Goal: Answer question/provide support: Share knowledge or assist other users

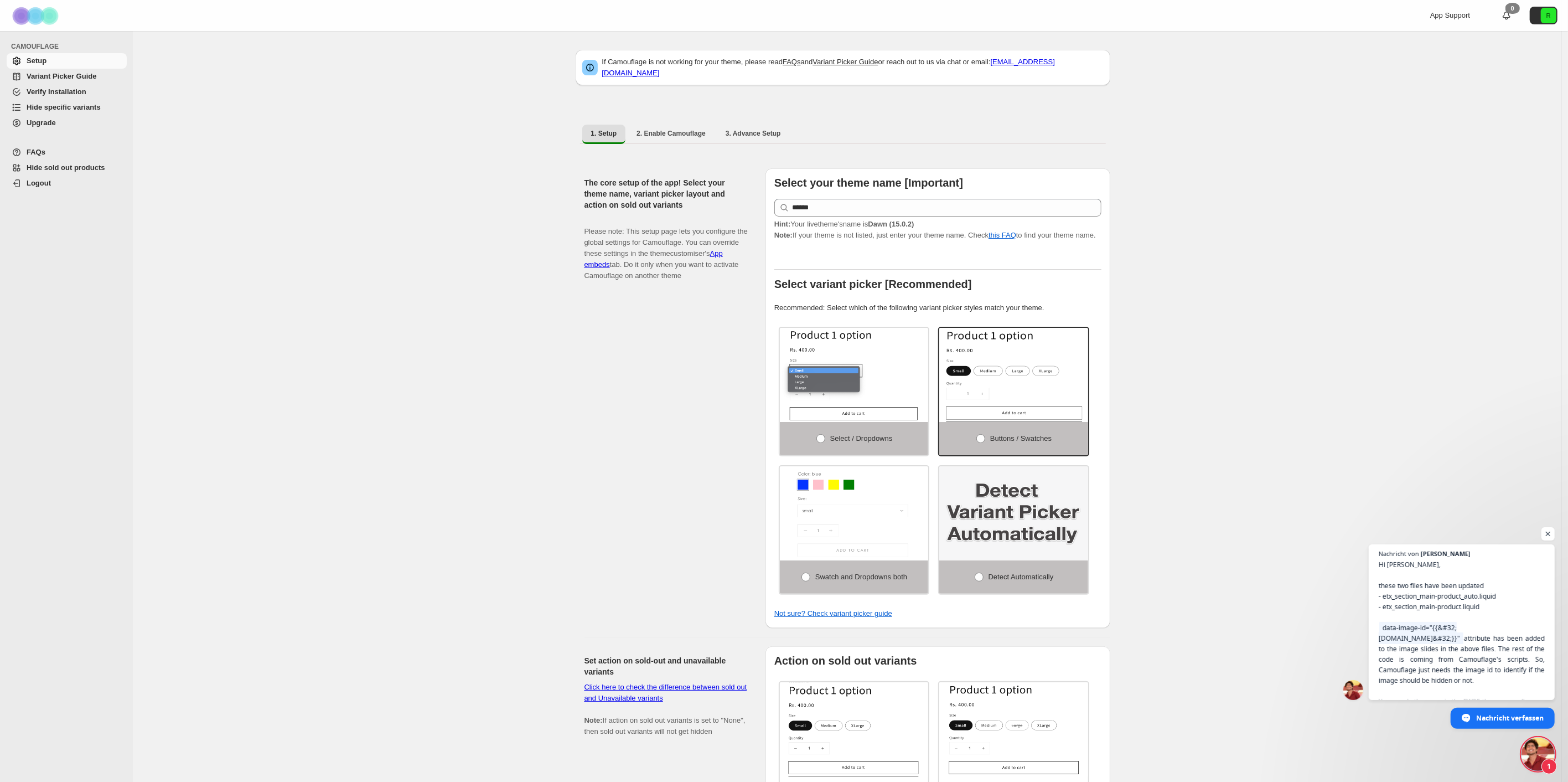
scroll to position [1985, 0]
click at [1500, 611] on span "Hi [PERSON_NAME], these two files have been updated - etx_section_main-product_…" at bounding box center [1462, 633] width 169 height 150
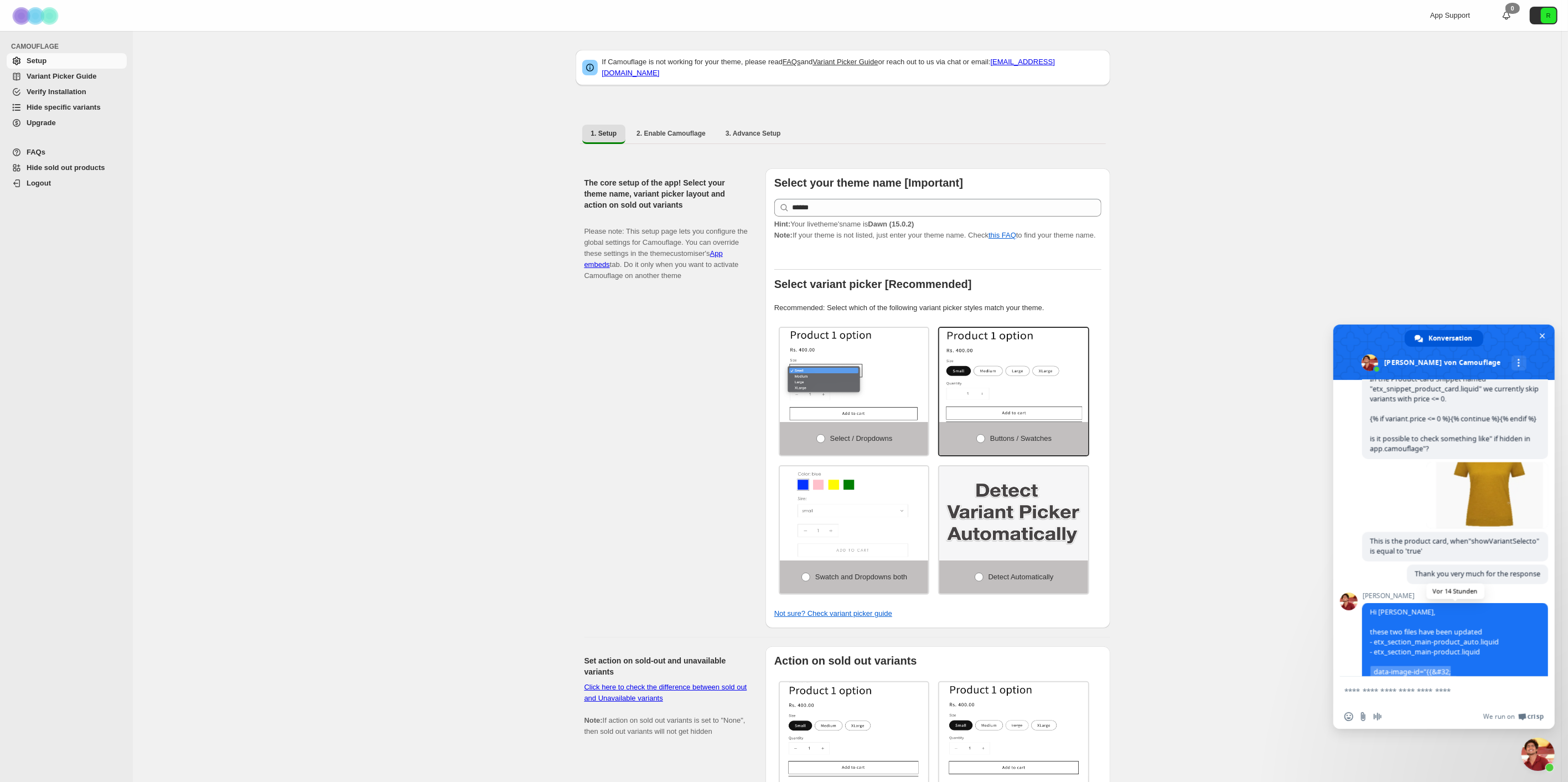
scroll to position [2171, 0]
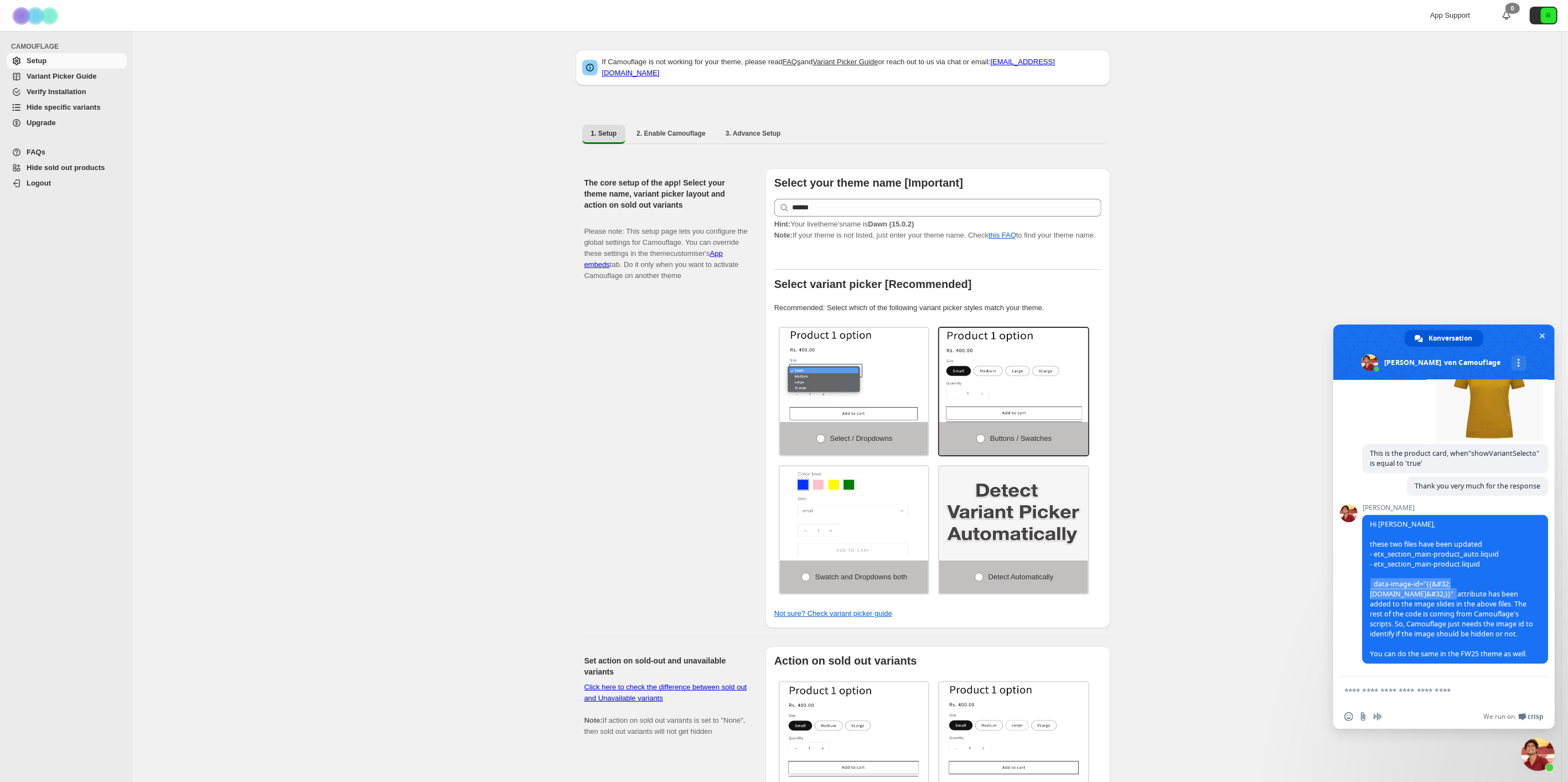
click at [79, 80] on span "Variant Picker Guide" at bounding box center [61, 76] width 70 height 9
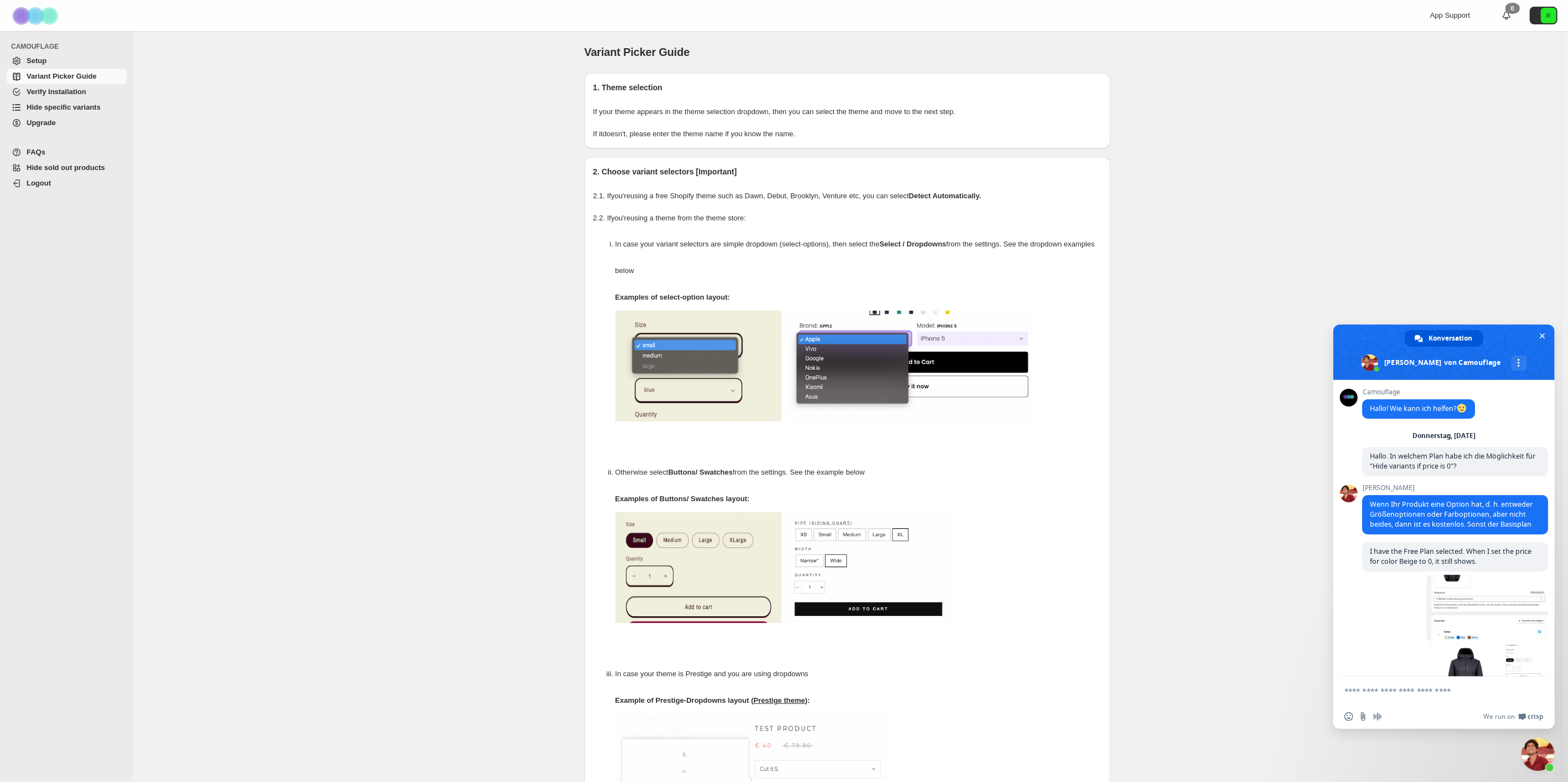
scroll to position [2171, 0]
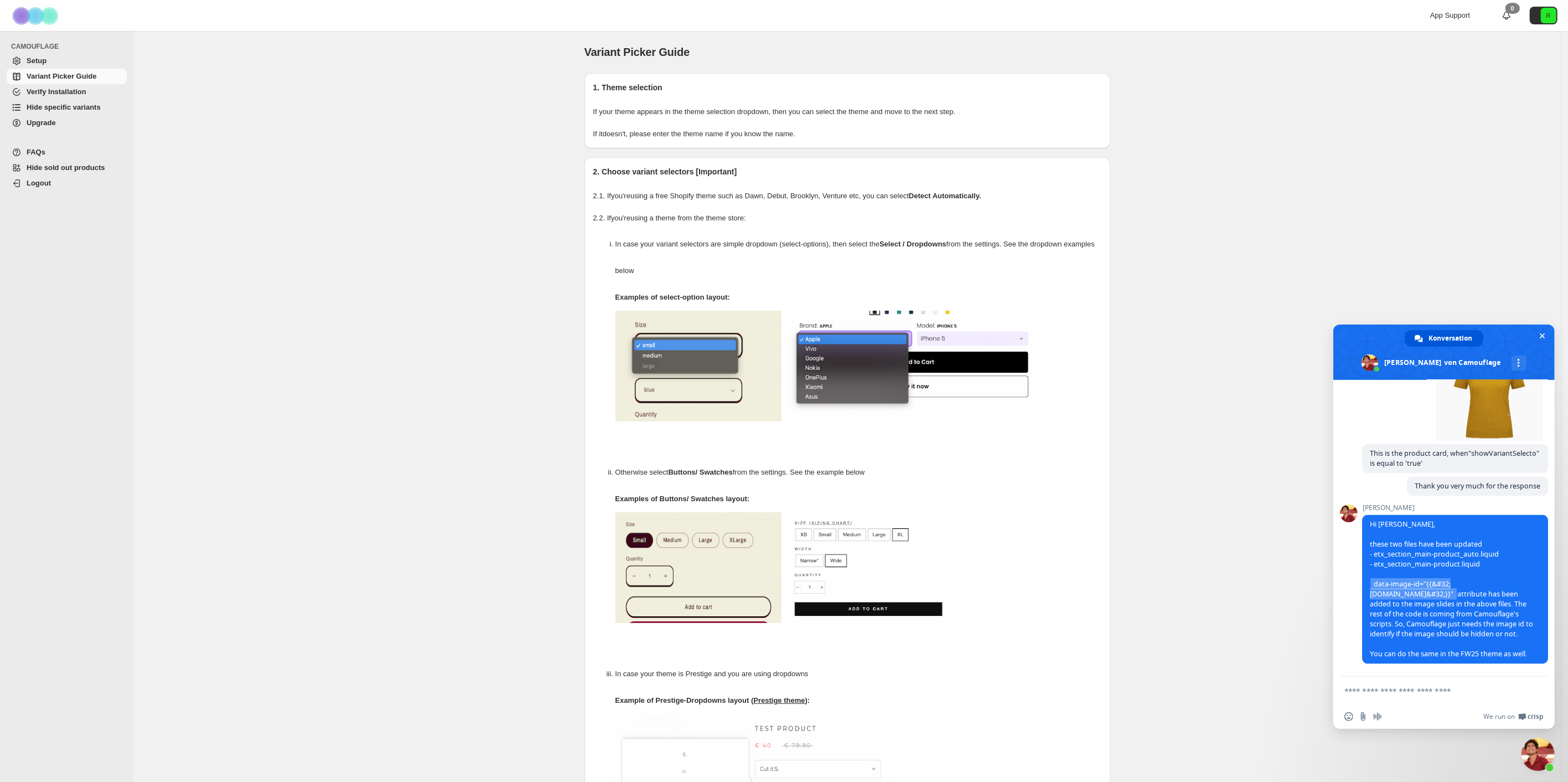
click at [68, 62] on span "Setup" at bounding box center [75, 61] width 98 height 11
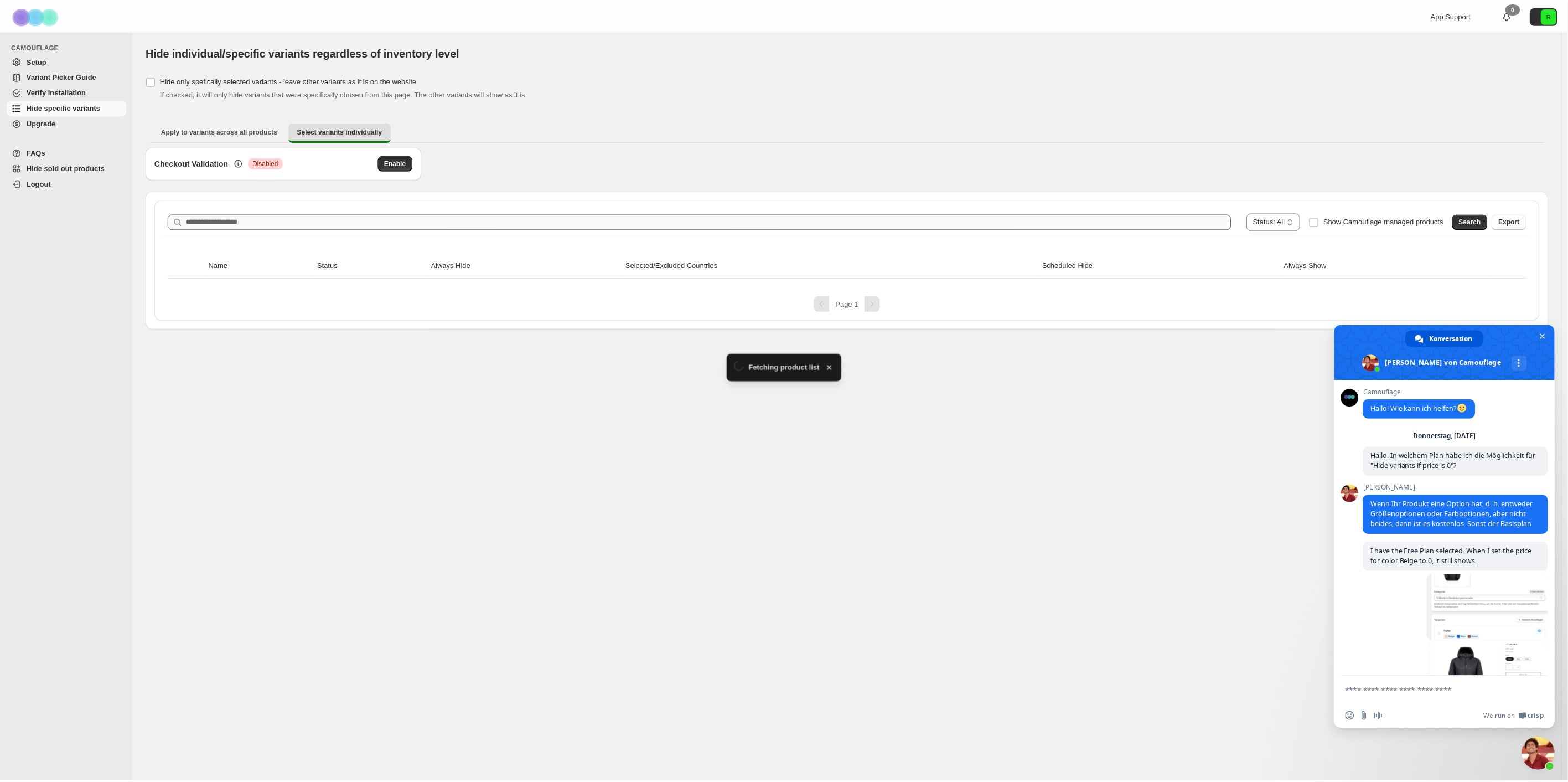
scroll to position [2171, 0]
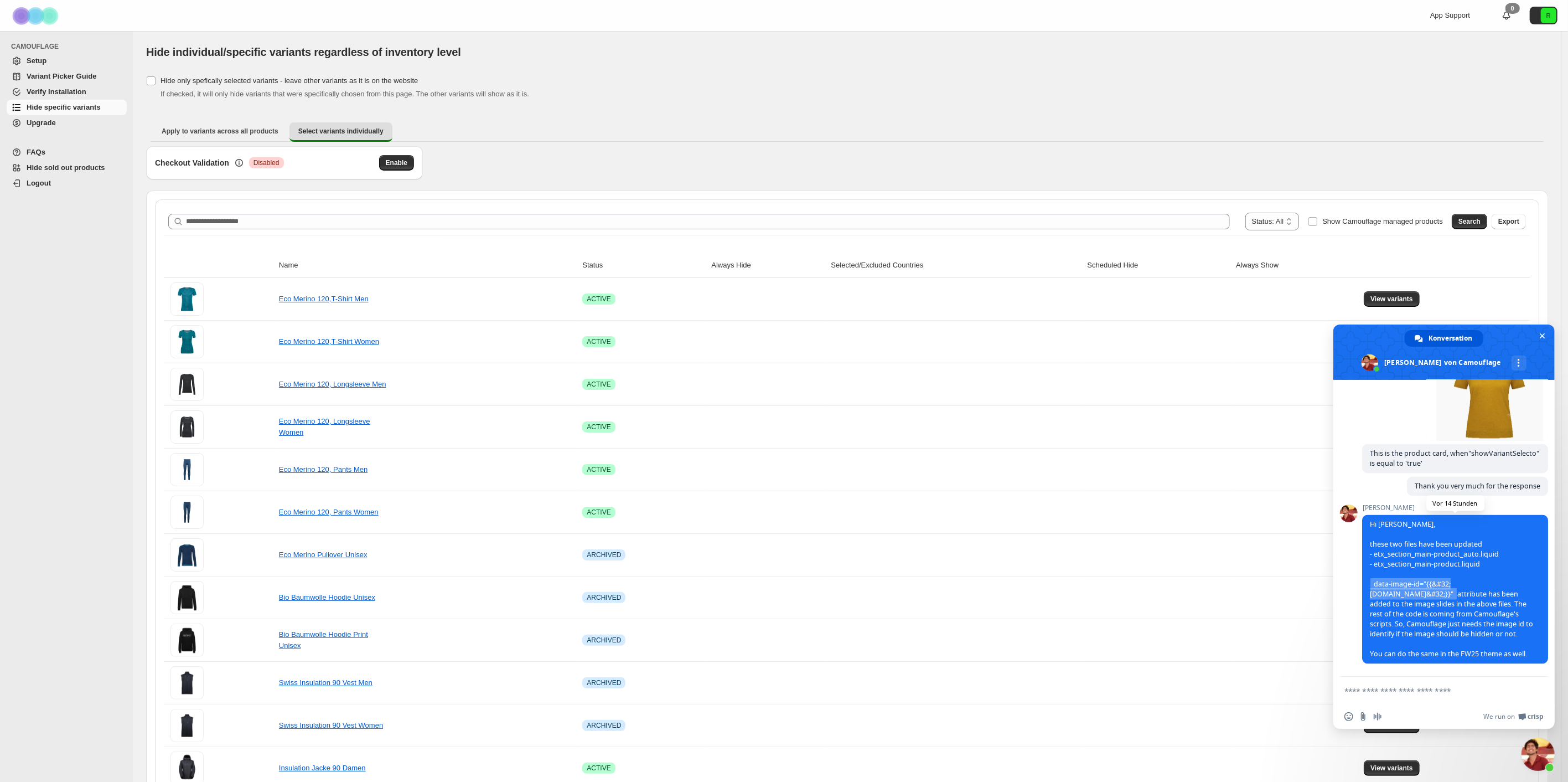
click at [1385, 583] on span "data-image-id="{{&#32;[DOMAIN_NAME]&#32;}}"" at bounding box center [1413, 589] width 87 height 21
drag, startPoint x: 1385, startPoint y: 583, endPoint x: 1474, endPoint y: 575, distance: 89.4
click at [1457, 578] on span "data-image-id="{{&#32;[DOMAIN_NAME]&#32;}}"" at bounding box center [1413, 589] width 87 height 21
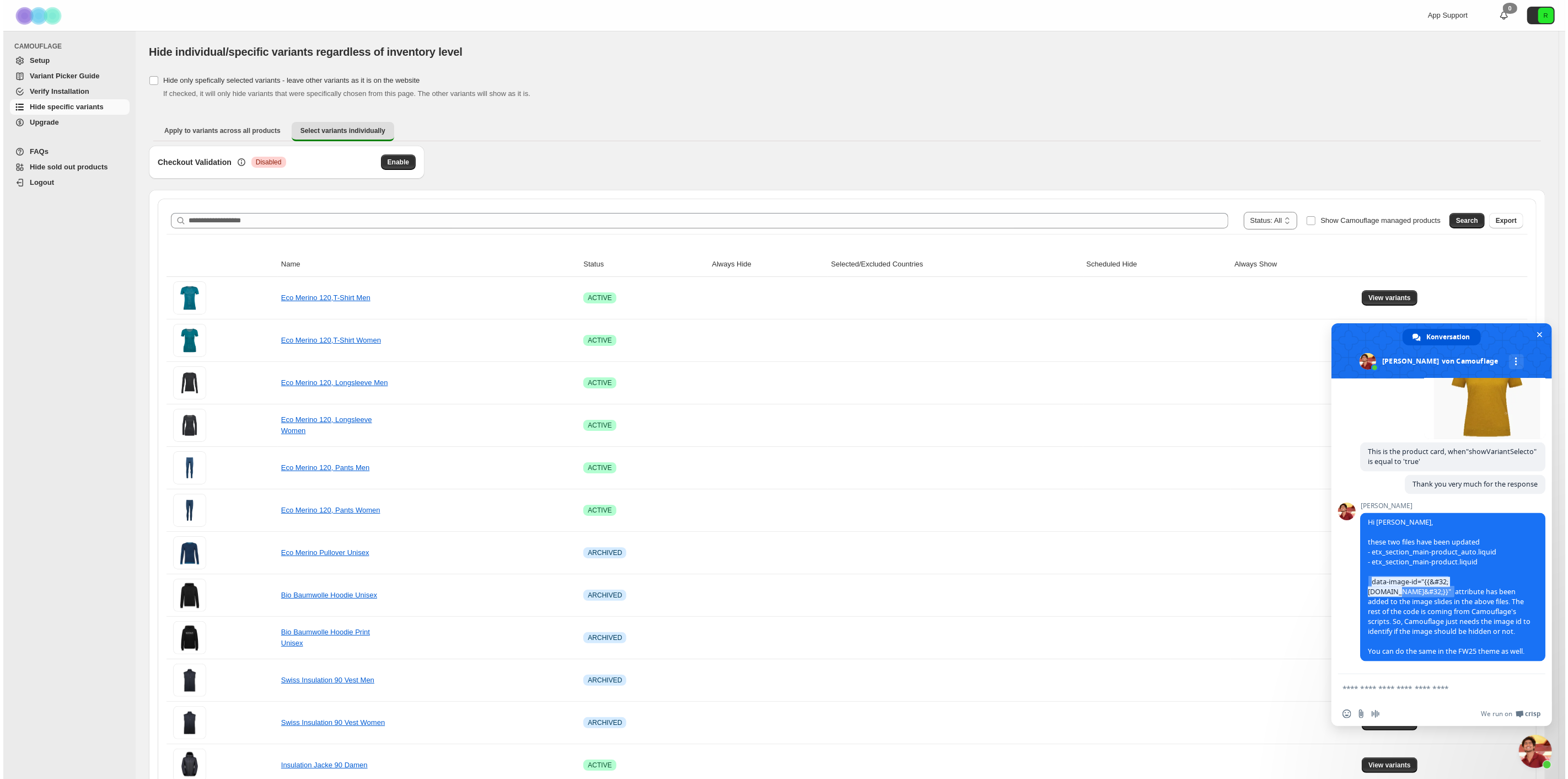
scroll to position [2151, 0]
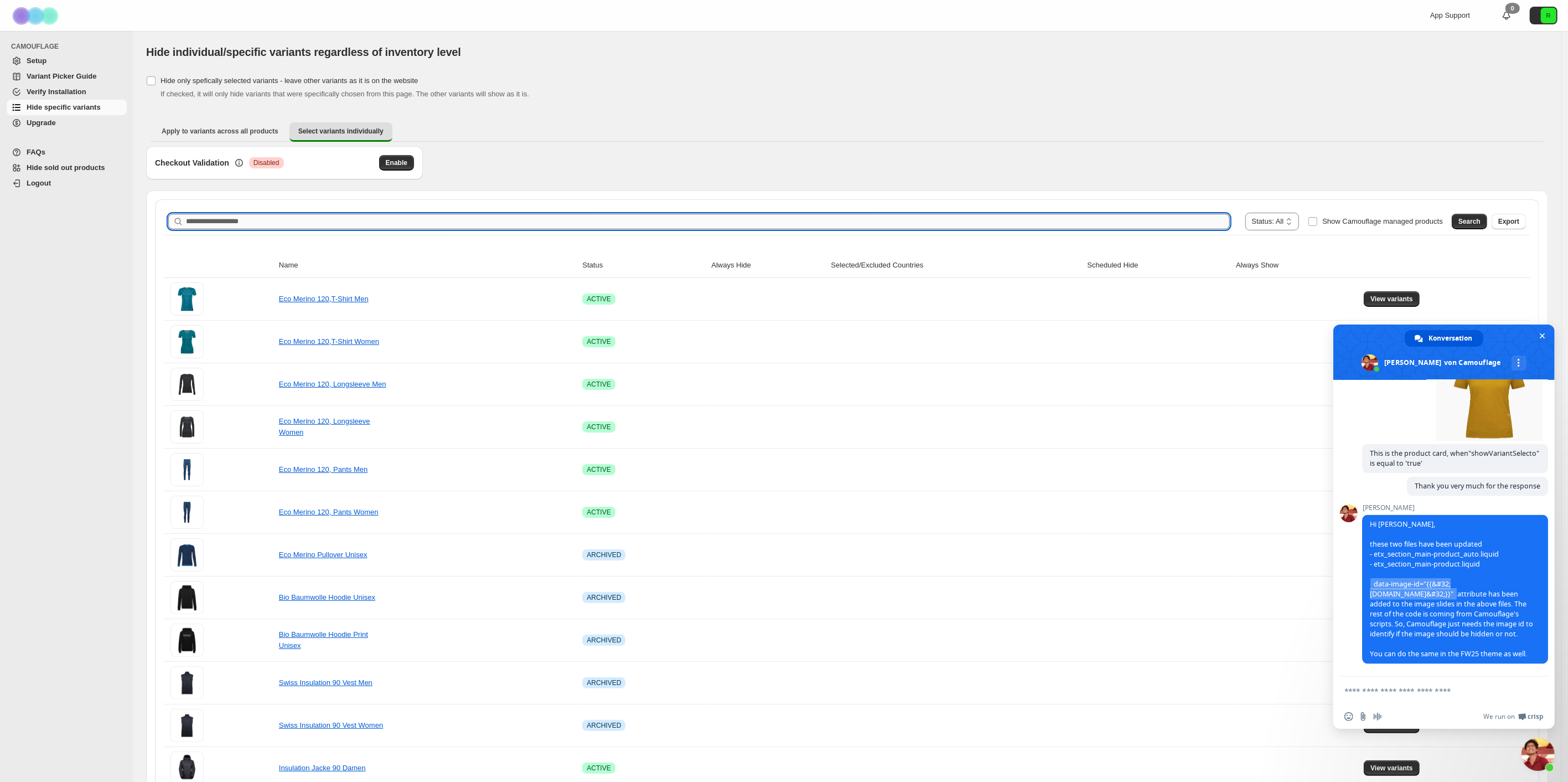
click at [1113, 214] on input "Search product name" at bounding box center [708, 221] width 1044 height 15
paste input "**********"
type input "**********"
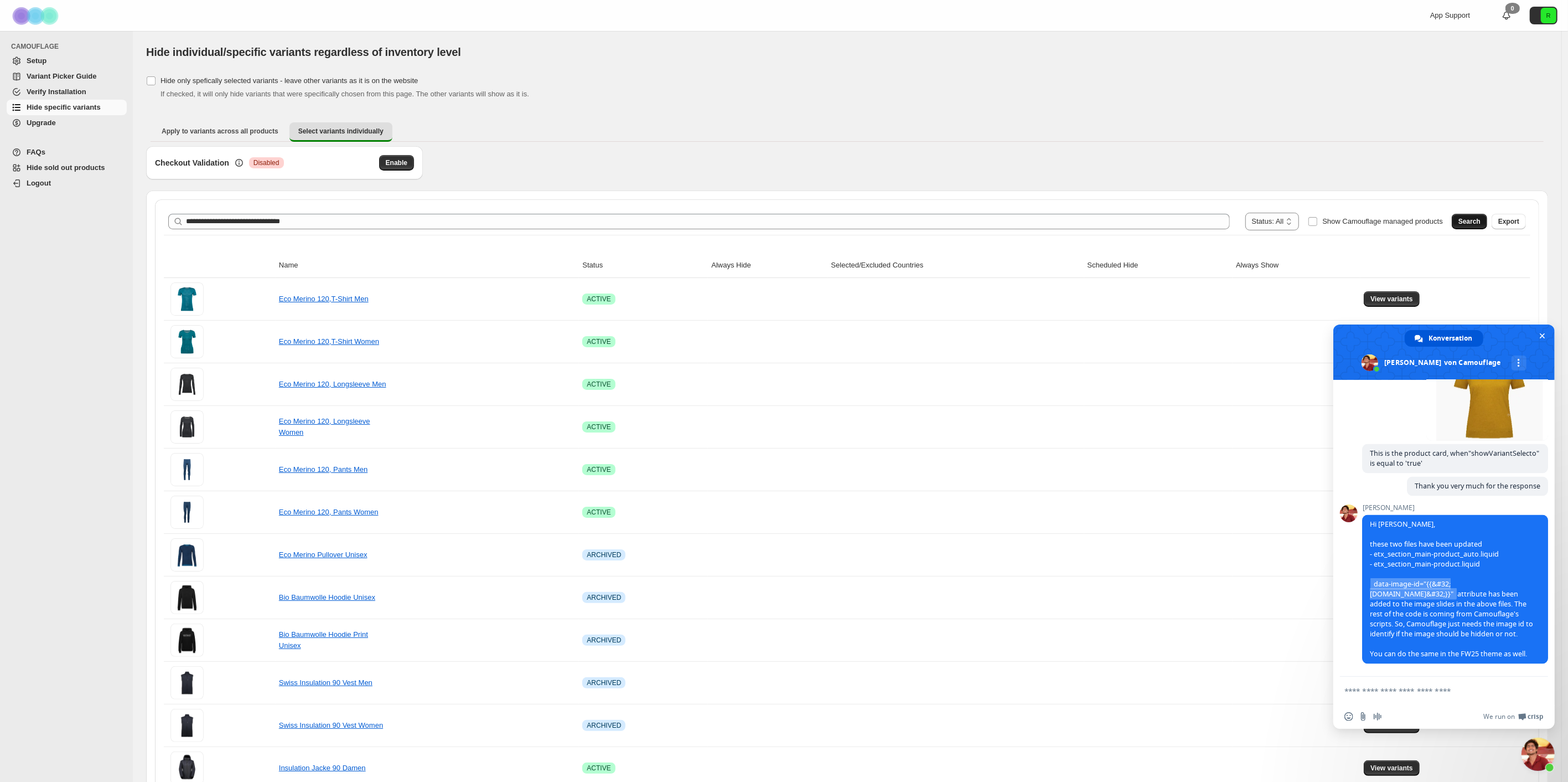
click at [1477, 218] on span "Search" at bounding box center [1470, 221] width 22 height 9
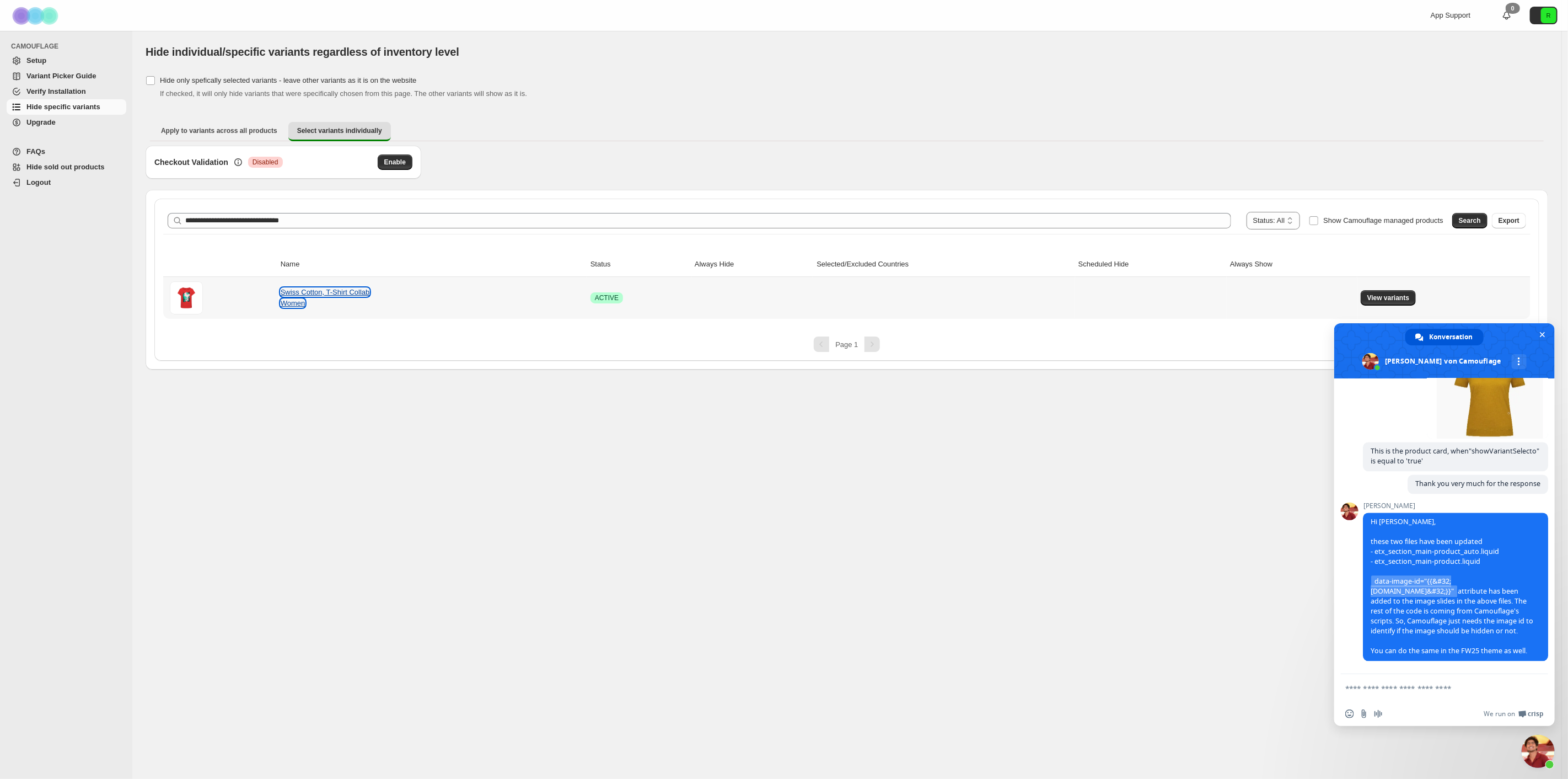
click at [291, 290] on link "Swiss Cotton, T-Shirt Collab Women" at bounding box center [325, 298] width 89 height 19
click at [1384, 300] on span "View variants" at bounding box center [1388, 298] width 43 height 9
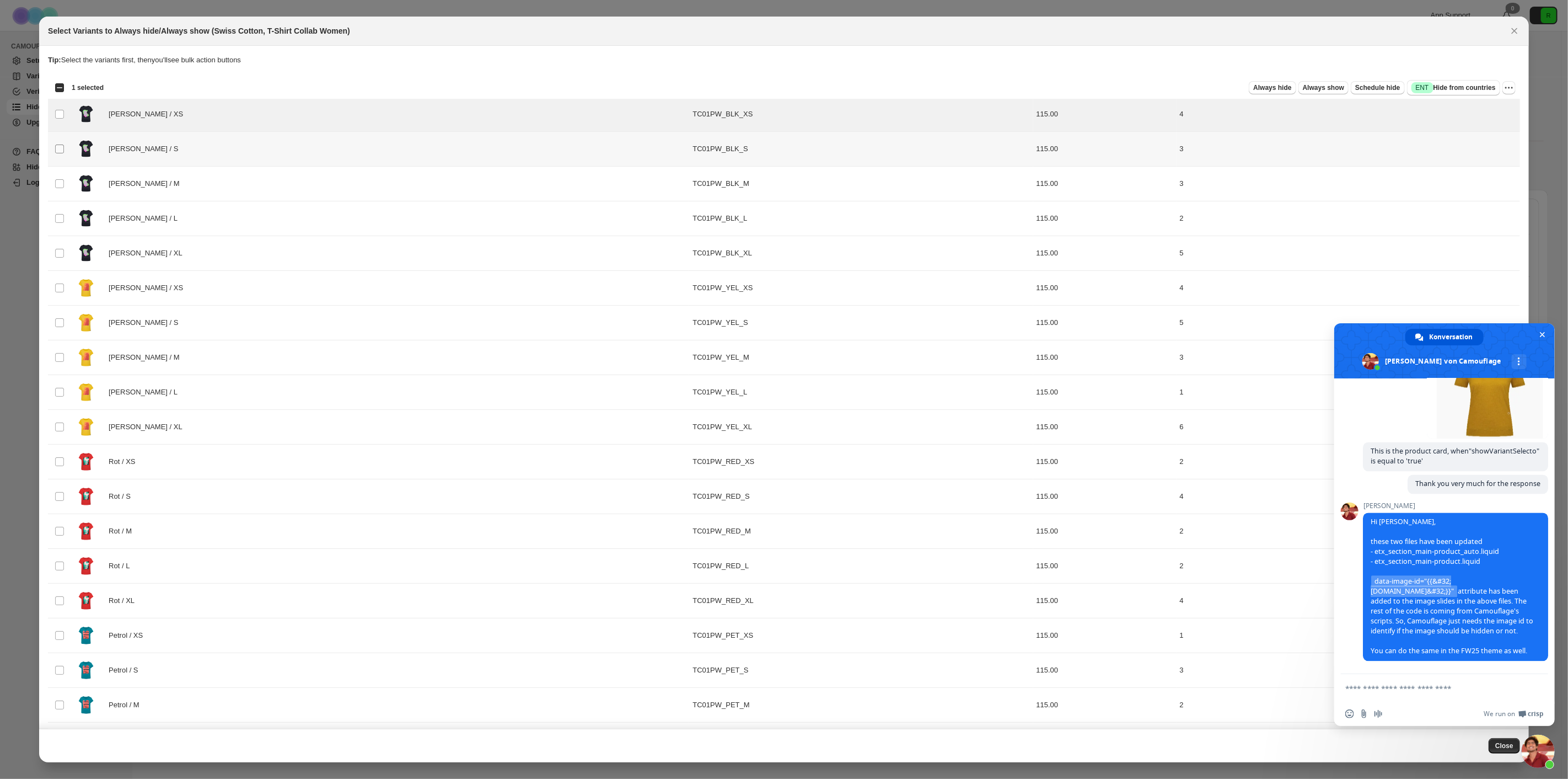
click at [64, 149] on span ":r7:" at bounding box center [60, 149] width 10 height 10
click at [65, 180] on td "Select product variant" at bounding box center [58, 184] width 21 height 35
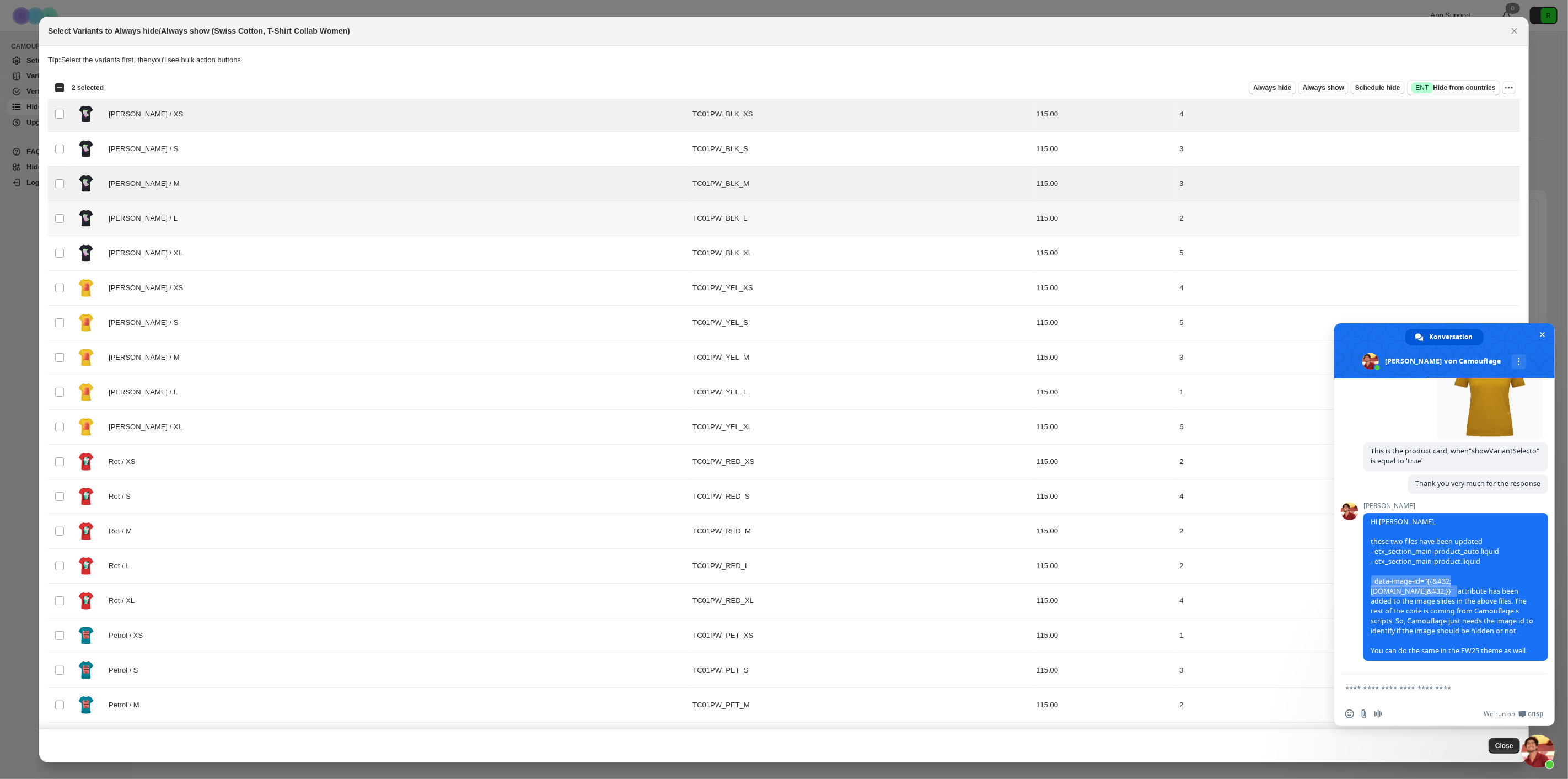
click at [62, 211] on td "Select product variant" at bounding box center [58, 219] width 21 height 35
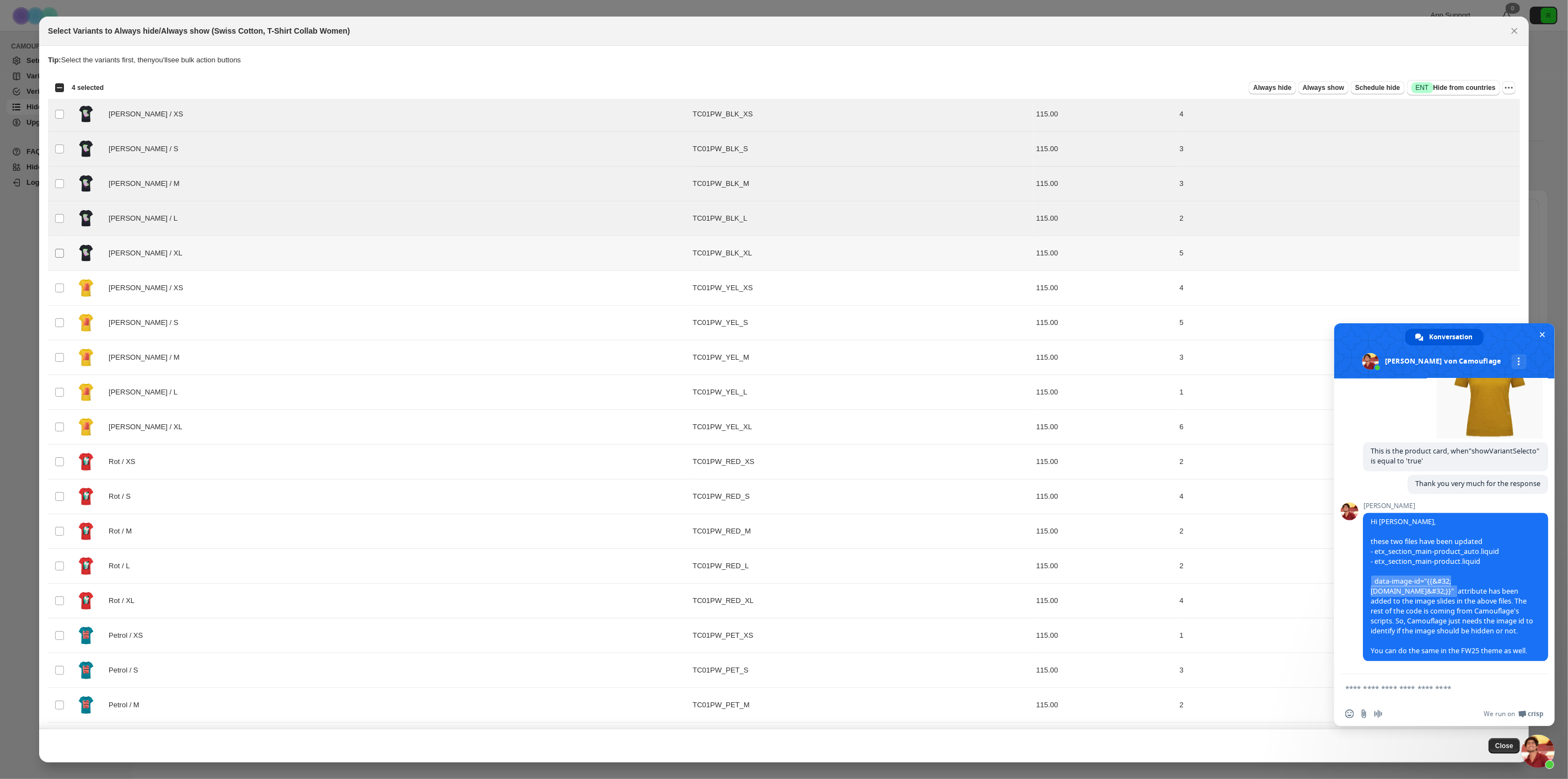
click at [64, 252] on span ":r7:" at bounding box center [60, 253] width 10 height 10
click at [1542, 332] on span "Chat schließen" at bounding box center [1542, 334] width 5 height 5
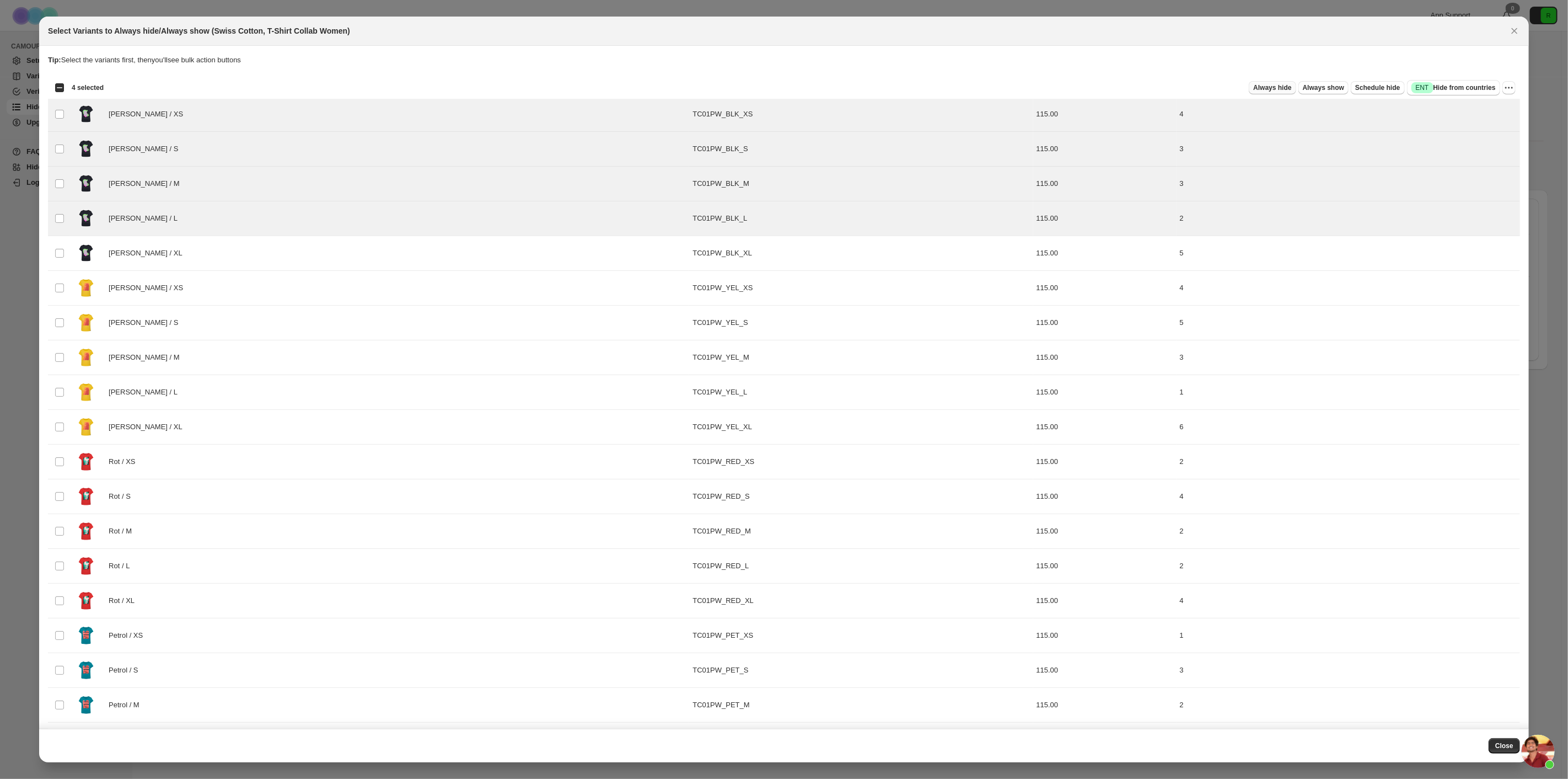
click at [1279, 84] on span "Always hide" at bounding box center [1272, 88] width 38 height 9
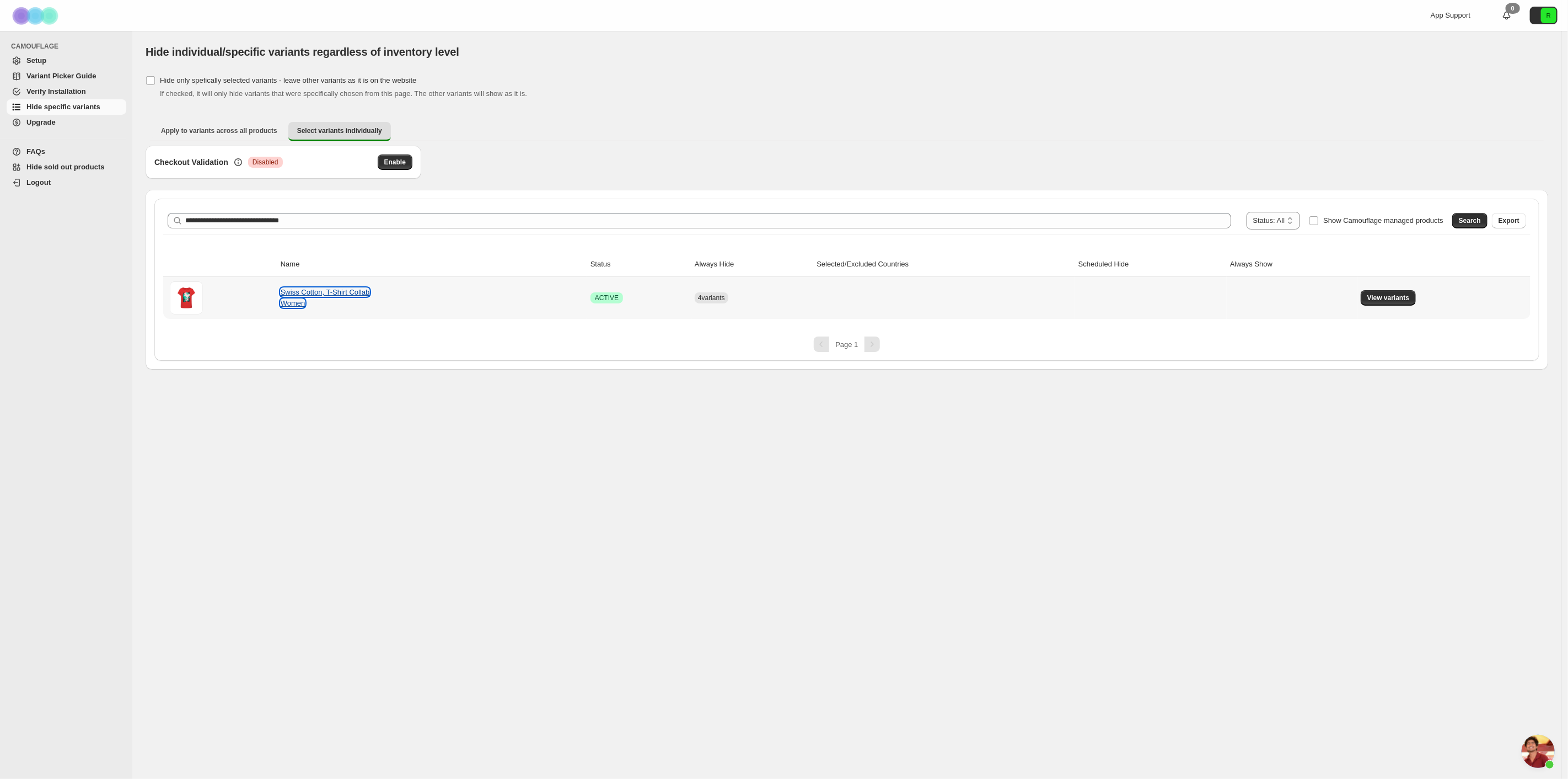
click at [301, 294] on link "Swiss Cotton, T-Shirt Collab Women" at bounding box center [325, 298] width 89 height 19
click at [1390, 296] on span "View variants" at bounding box center [1388, 298] width 43 height 9
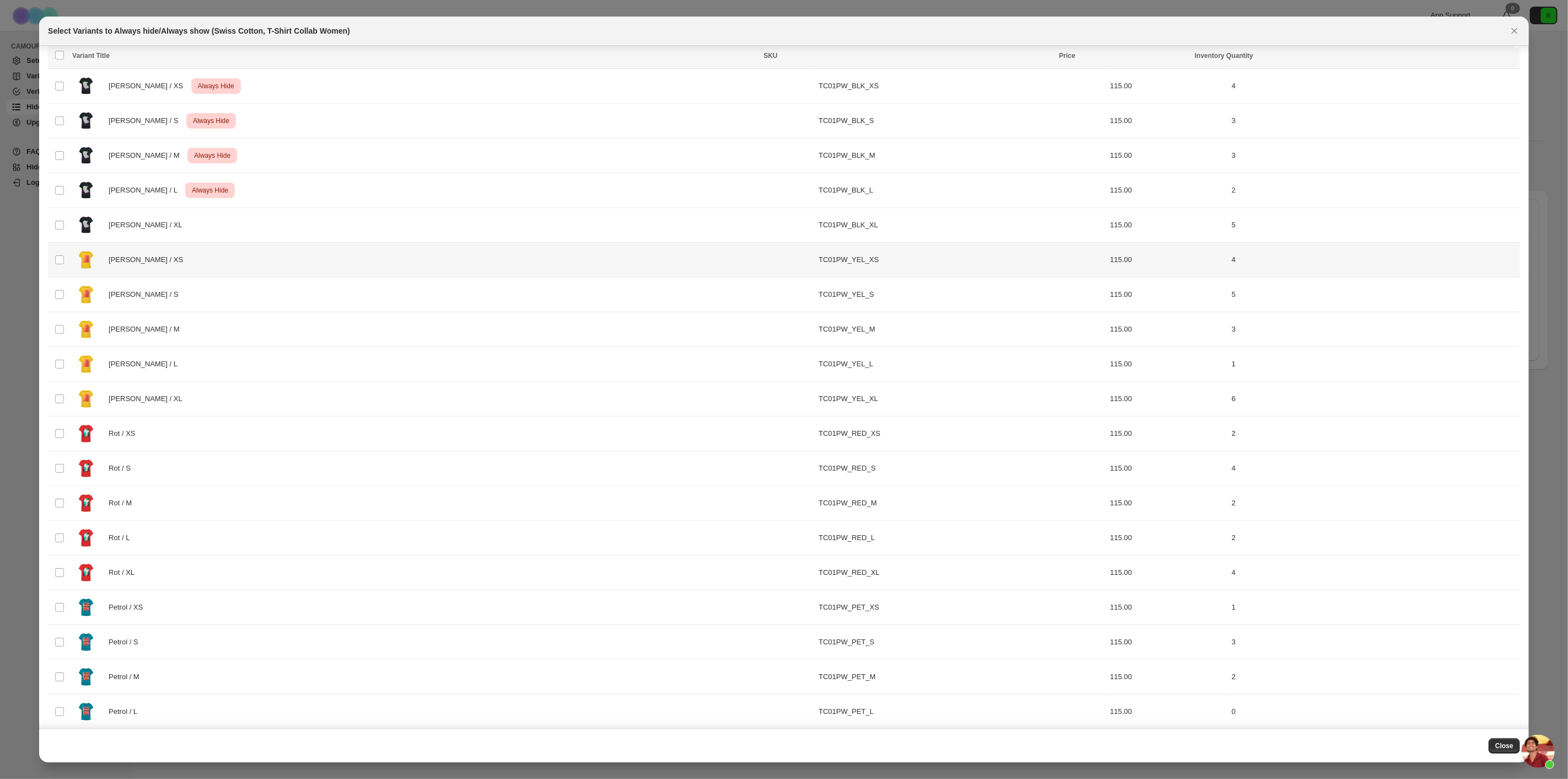
scroll to position [0, 0]
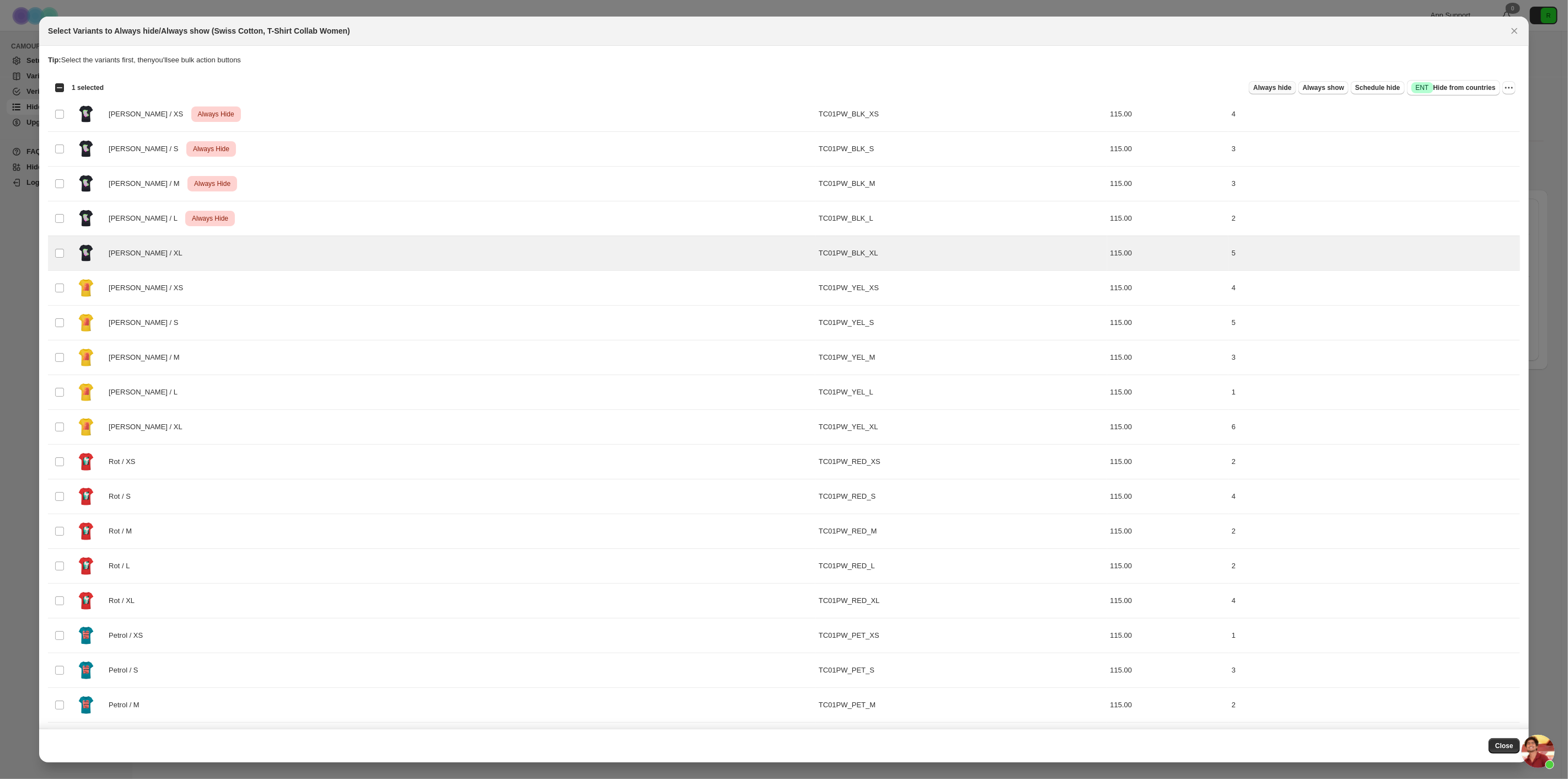
click at [1281, 91] on span "Always hide" at bounding box center [1272, 88] width 38 height 9
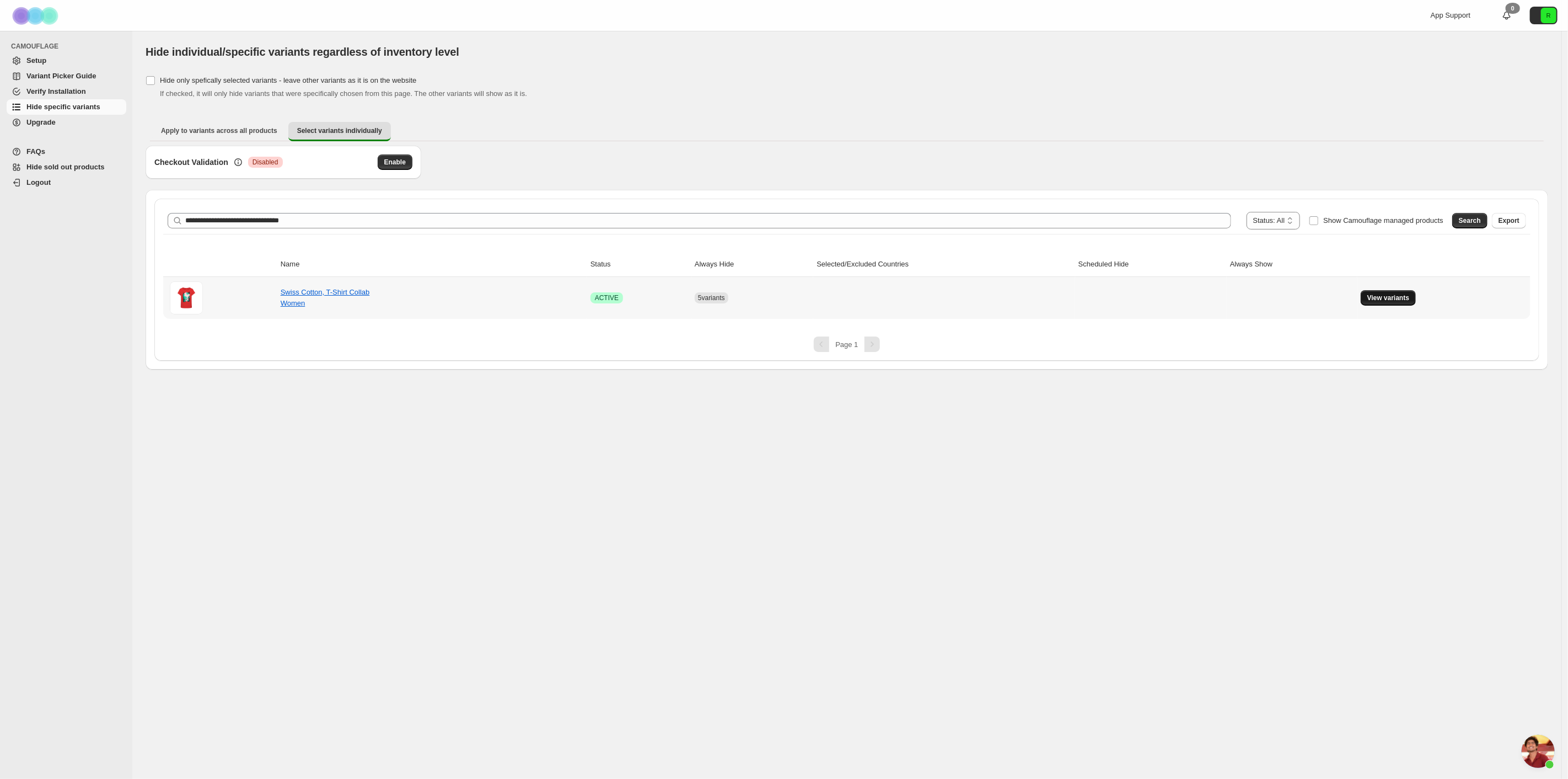
click at [1386, 302] on button "View variants" at bounding box center [1388, 297] width 55 height 15
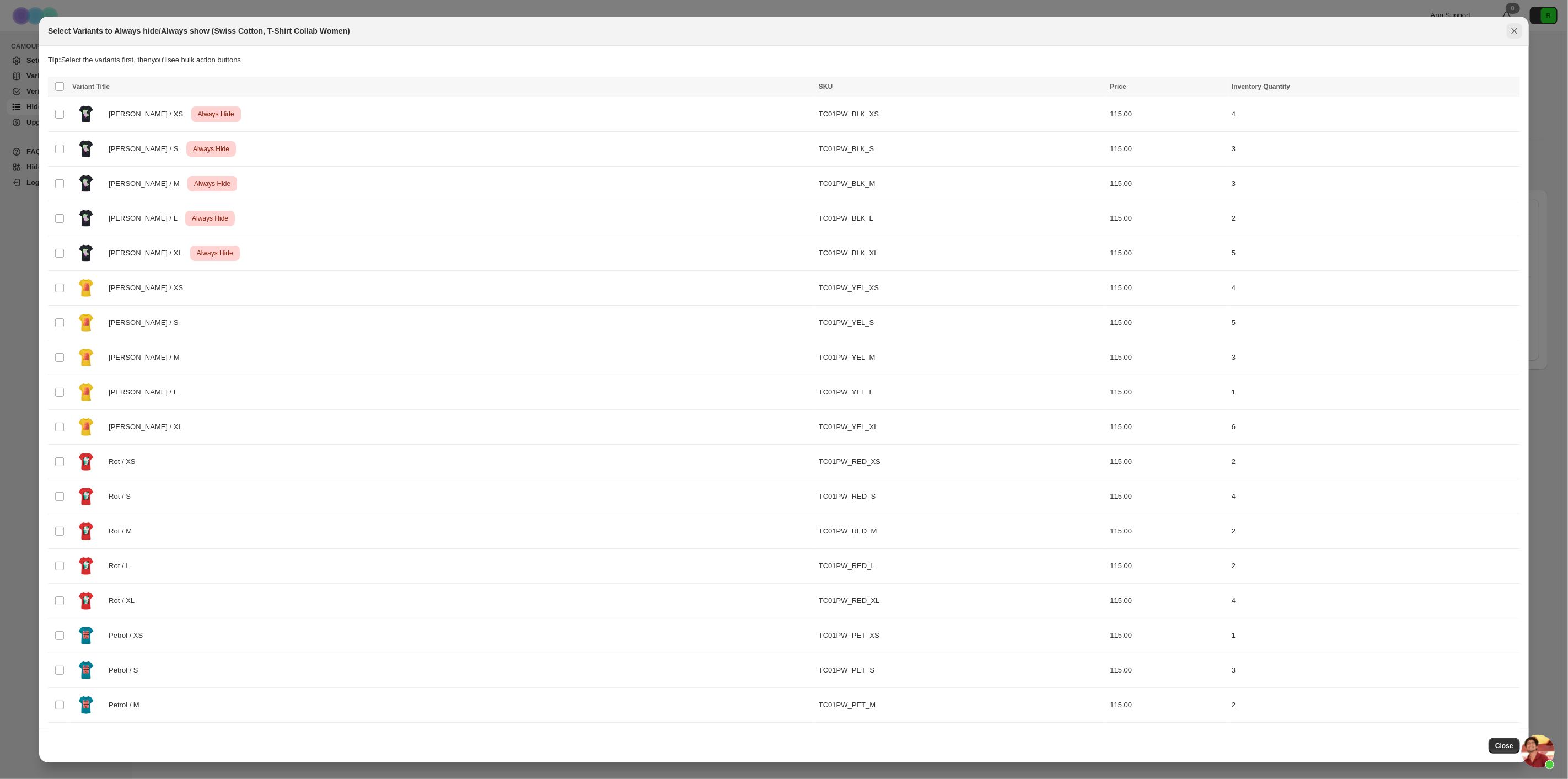
click at [1513, 26] on icon "Close" at bounding box center [1514, 31] width 11 height 11
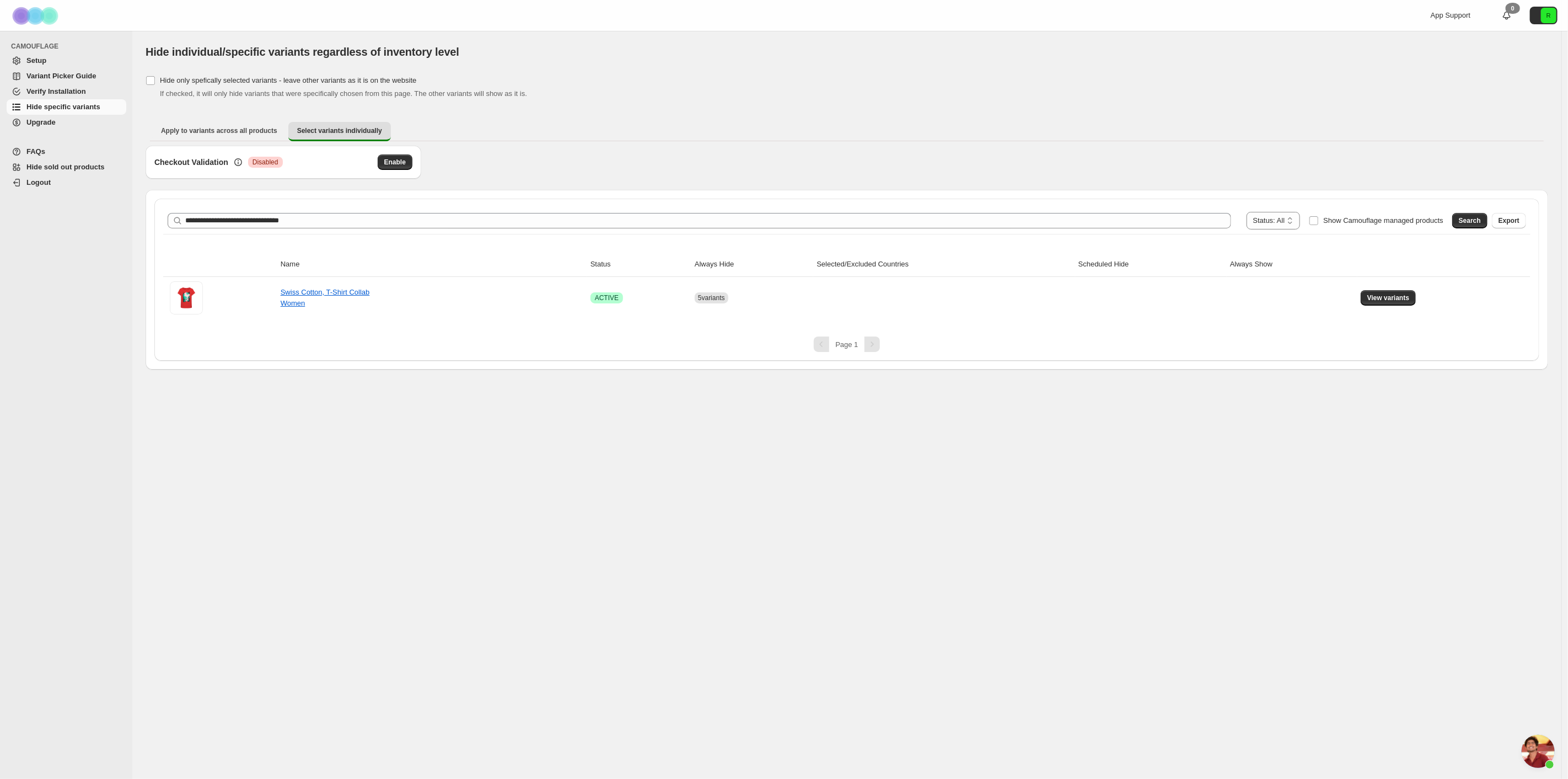
click at [1549, 749] on span "Chat öffnen" at bounding box center [1538, 751] width 33 height 33
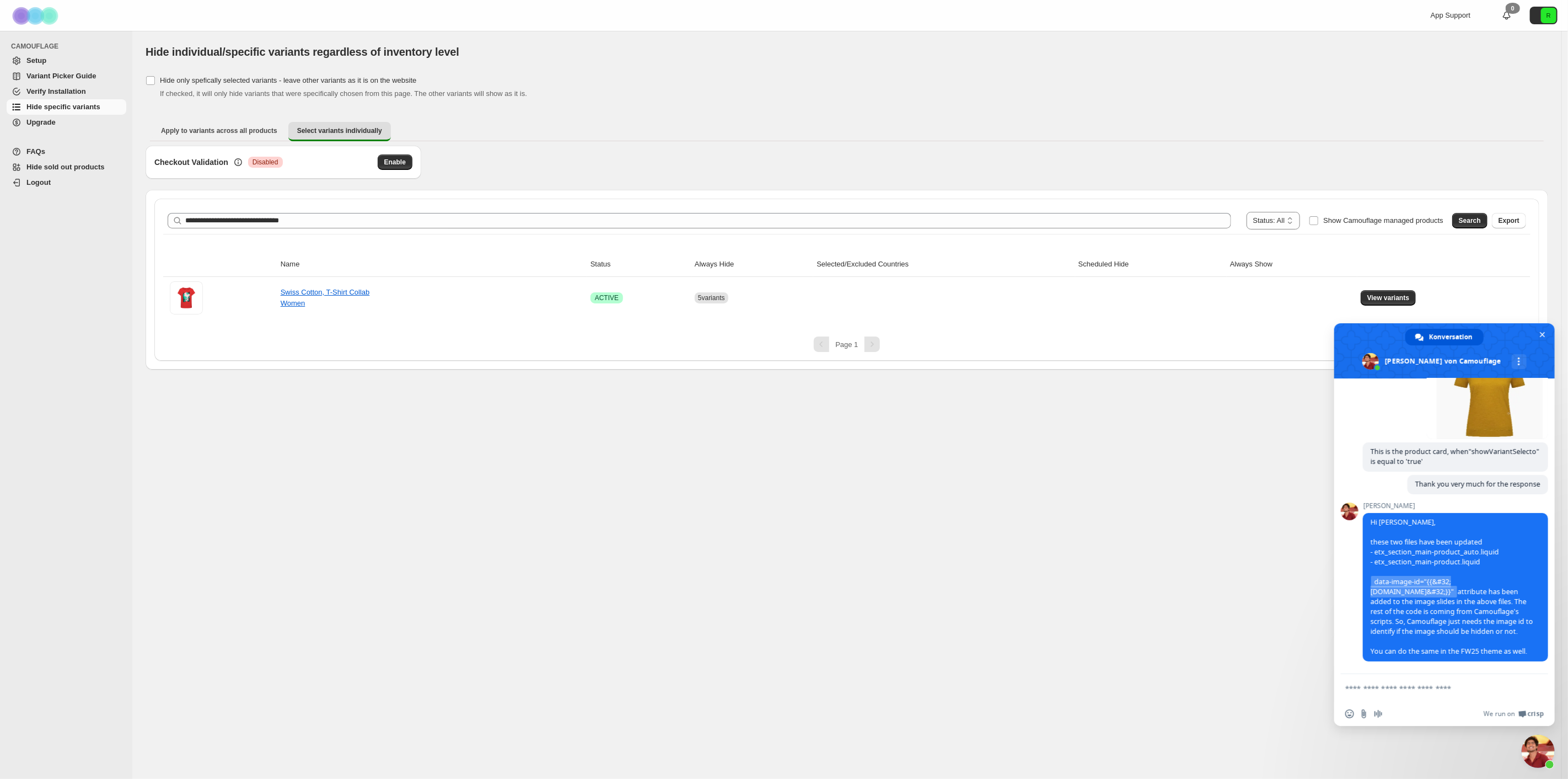
scroll to position [2163, 0]
click at [1432, 682] on form at bounding box center [1432, 689] width 174 height 30
click at [1440, 687] on textarea "Verfassen Sie Ihre Nachricht…" at bounding box center [1432, 688] width 174 height 10
paste textarea "Verfassen Sie Ihre Nachricht…"
type textarea "**********"
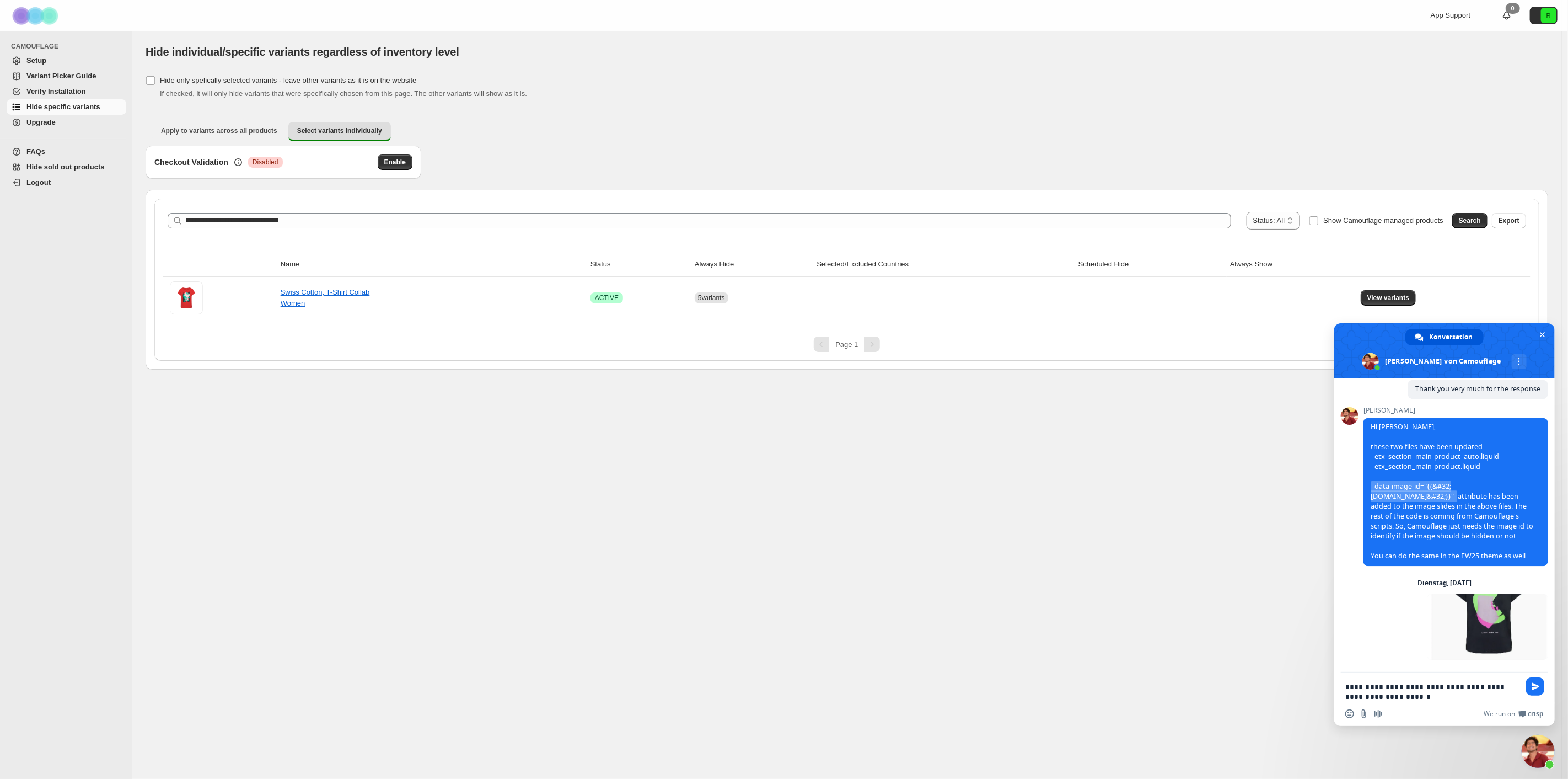
scroll to position [2258, 0]
click at [1403, 692] on textarea "**********" at bounding box center [1432, 692] width 174 height 20
paste textarea "**********"
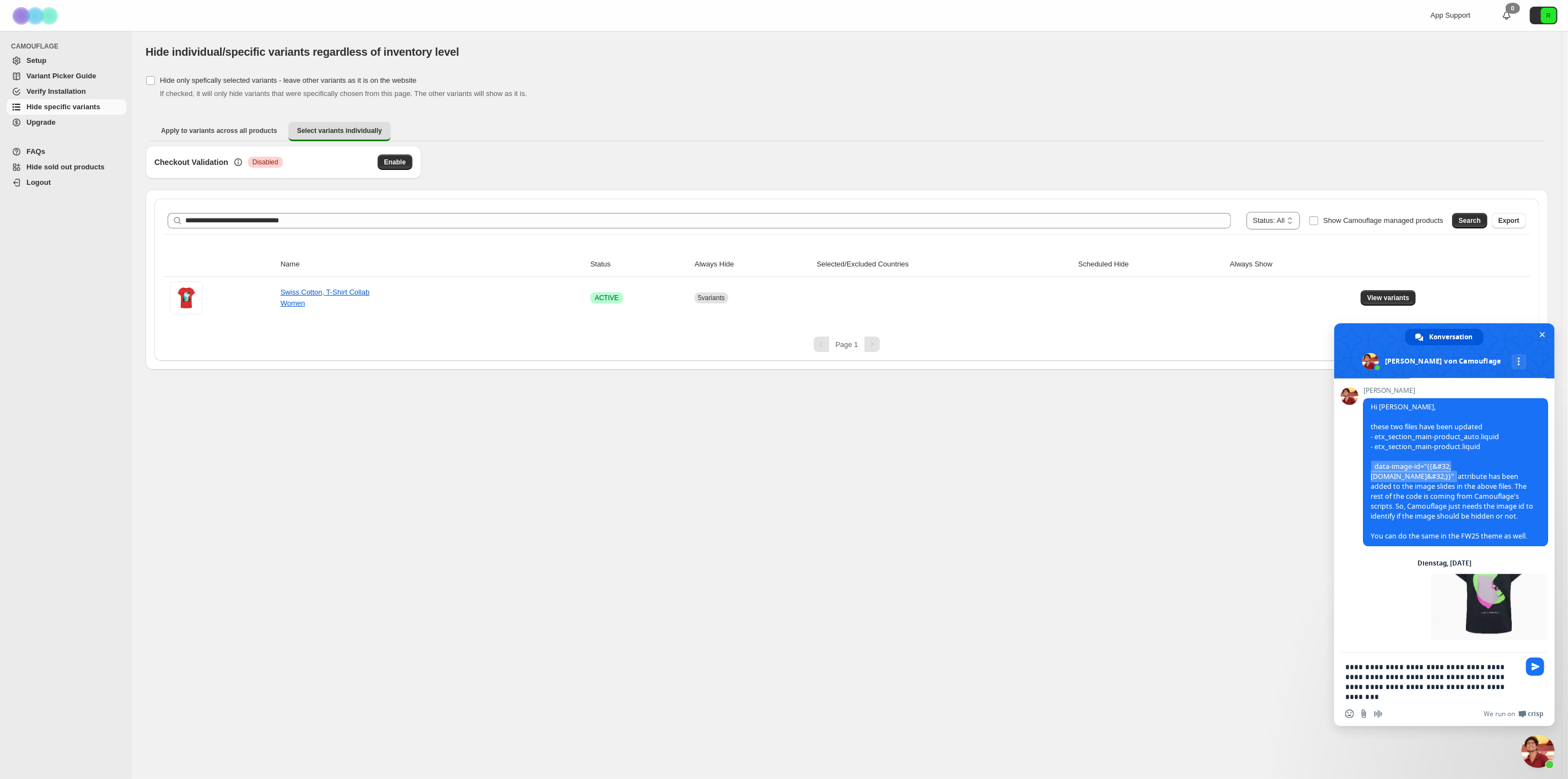
scroll to position [2271, 0]
drag, startPoint x: 1346, startPoint y: 687, endPoint x: 1492, endPoint y: 688, distance: 146.0
click at [1492, 688] on textarea "**********" at bounding box center [1432, 682] width 174 height 40
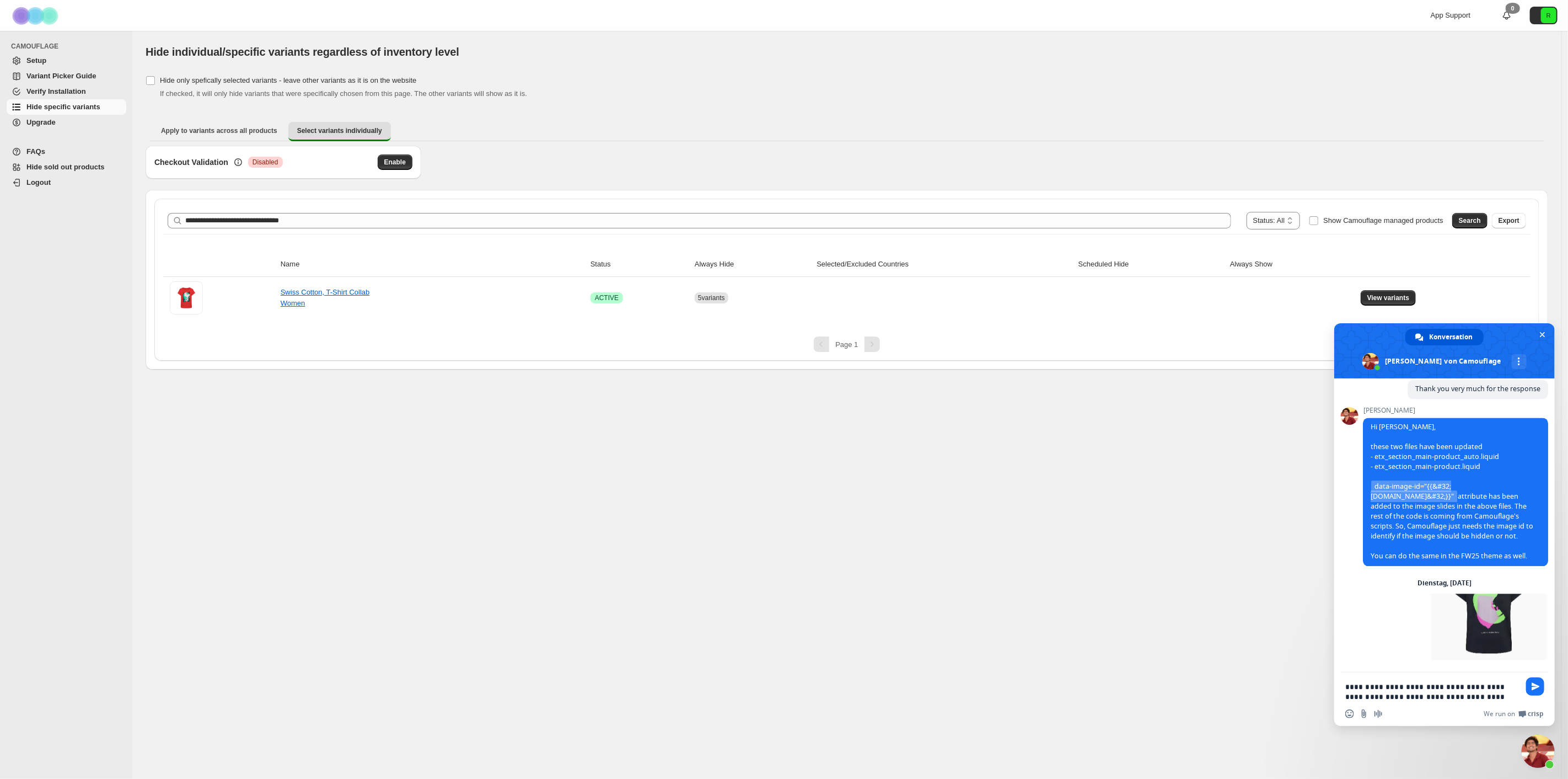
scroll to position [2268, 0]
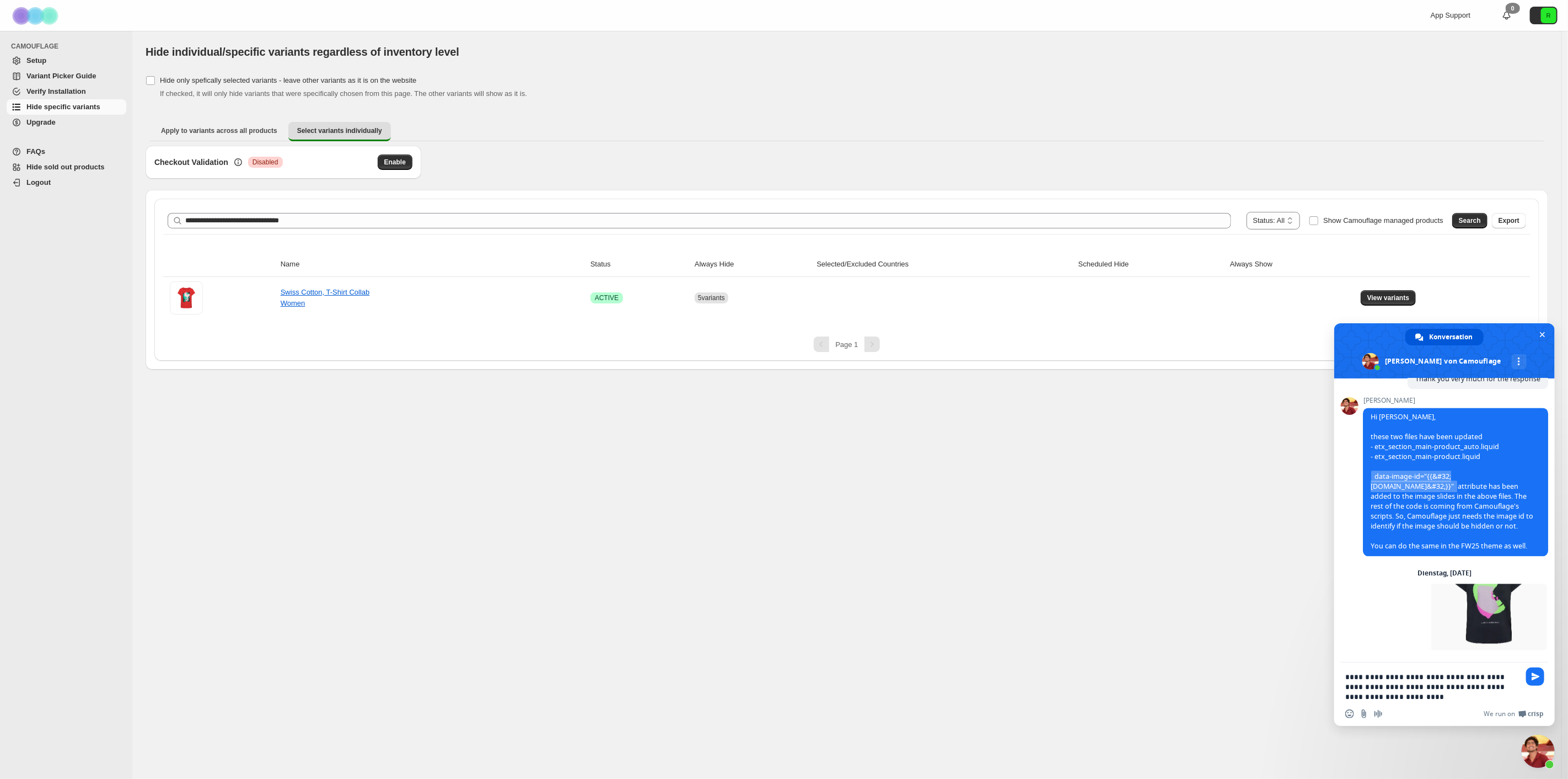
click at [1415, 693] on textarea "**********" at bounding box center [1432, 686] width 174 height 30
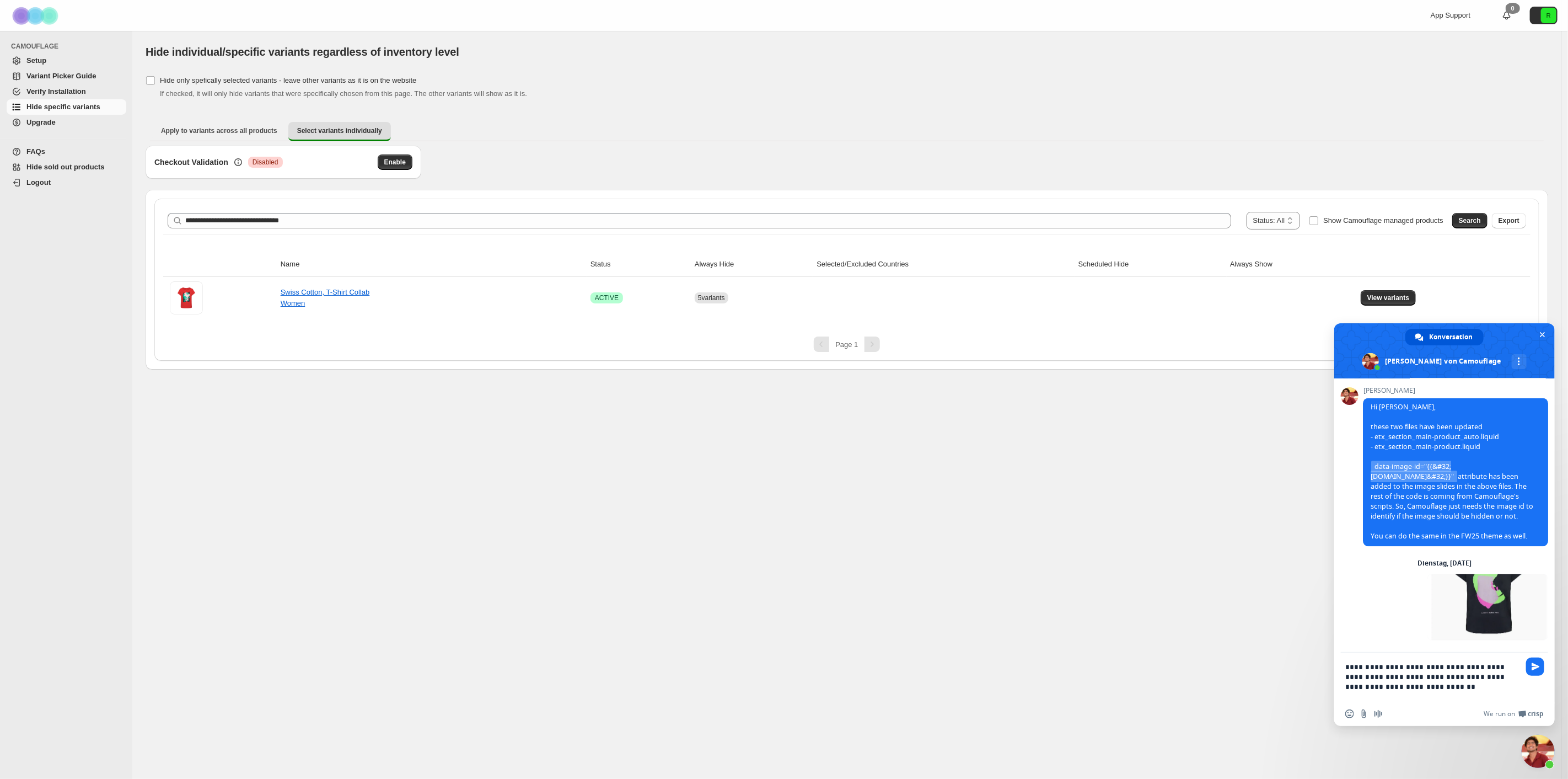
type textarea "**********"
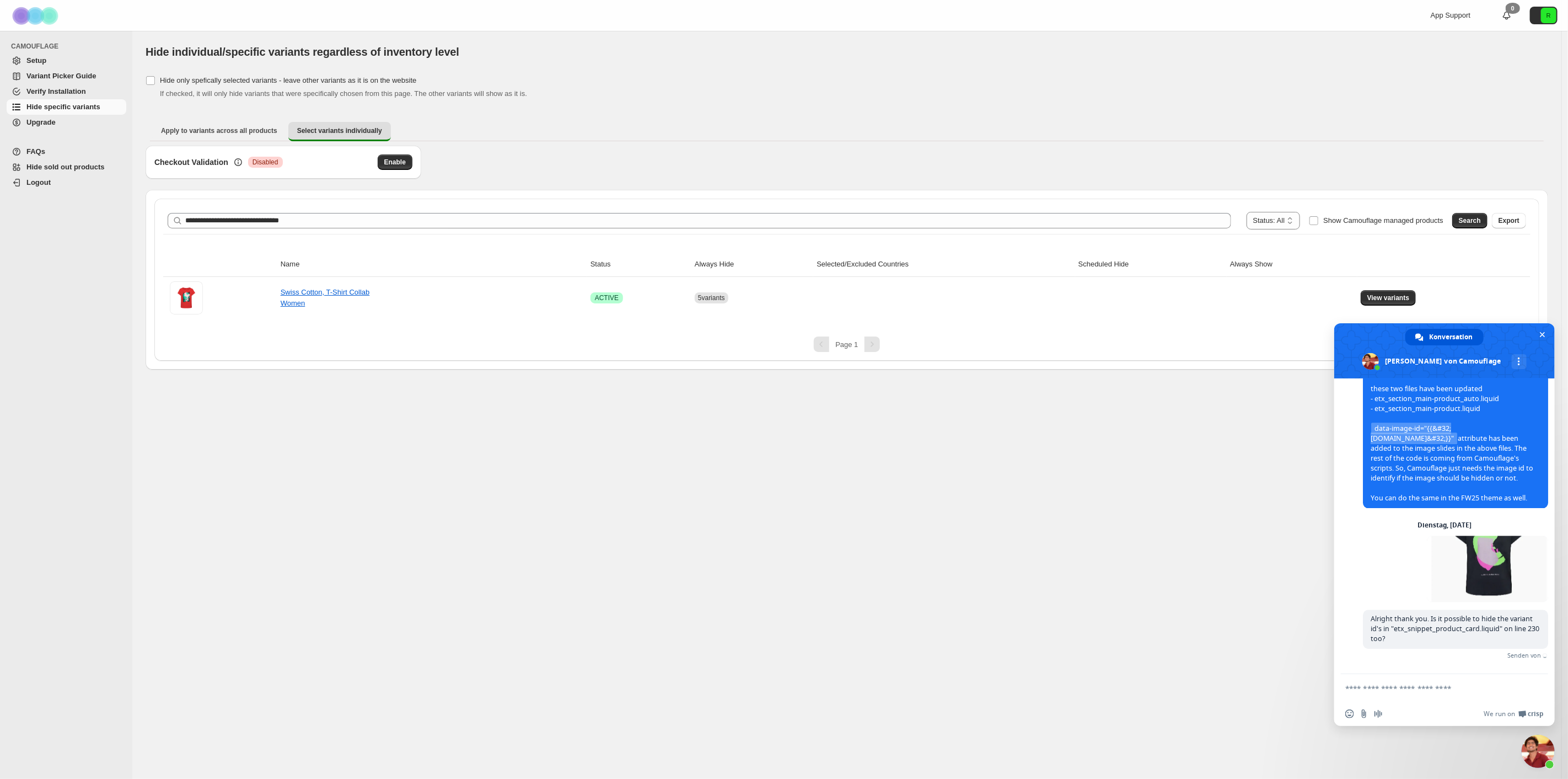
scroll to position [2301, 0]
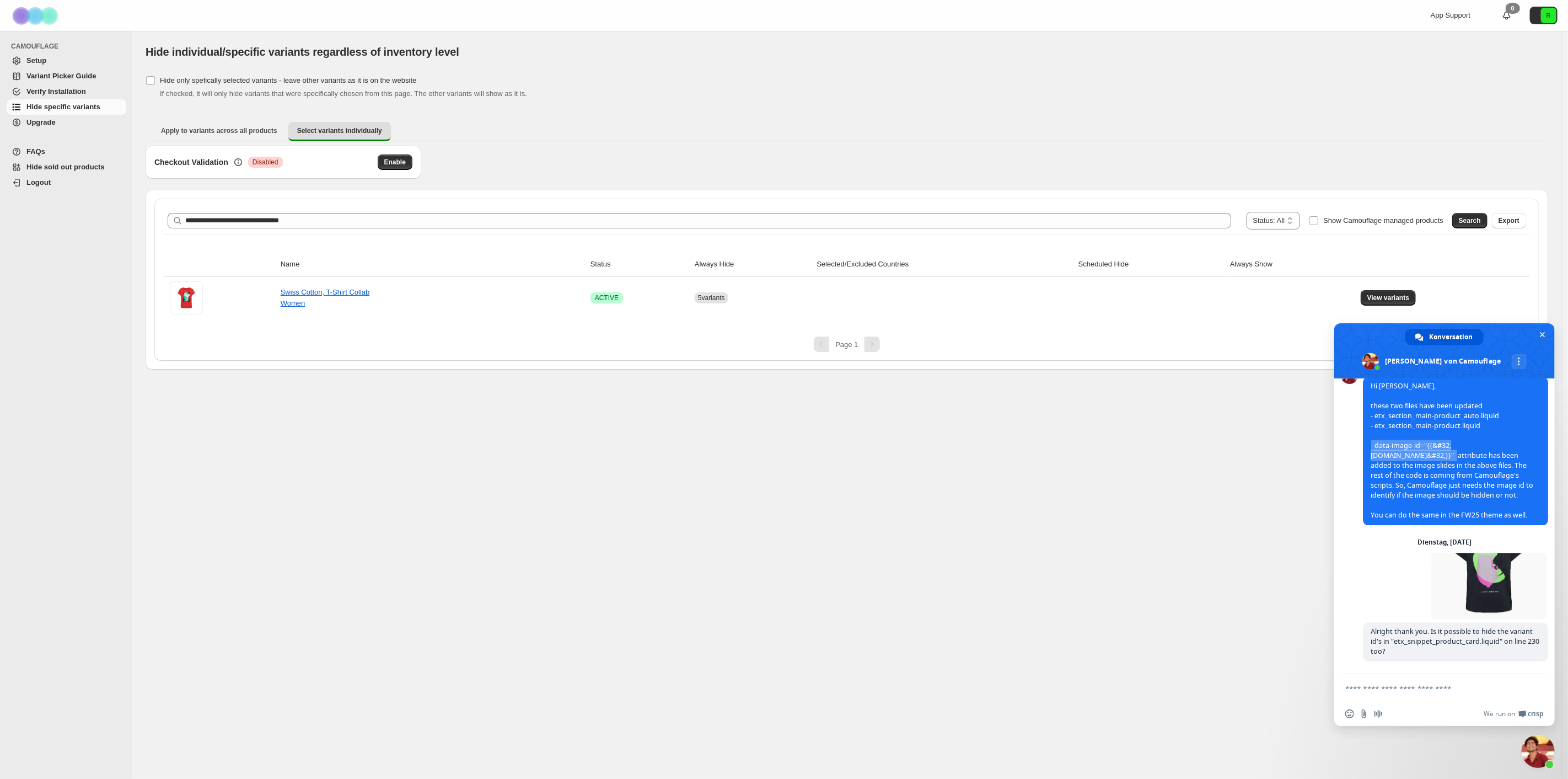
click at [1461, 697] on form at bounding box center [1432, 689] width 174 height 30
click at [1465, 684] on textarea "Verfassen Sie Ihre Nachricht…" at bounding box center [1432, 688] width 174 height 10
type textarea "**********"
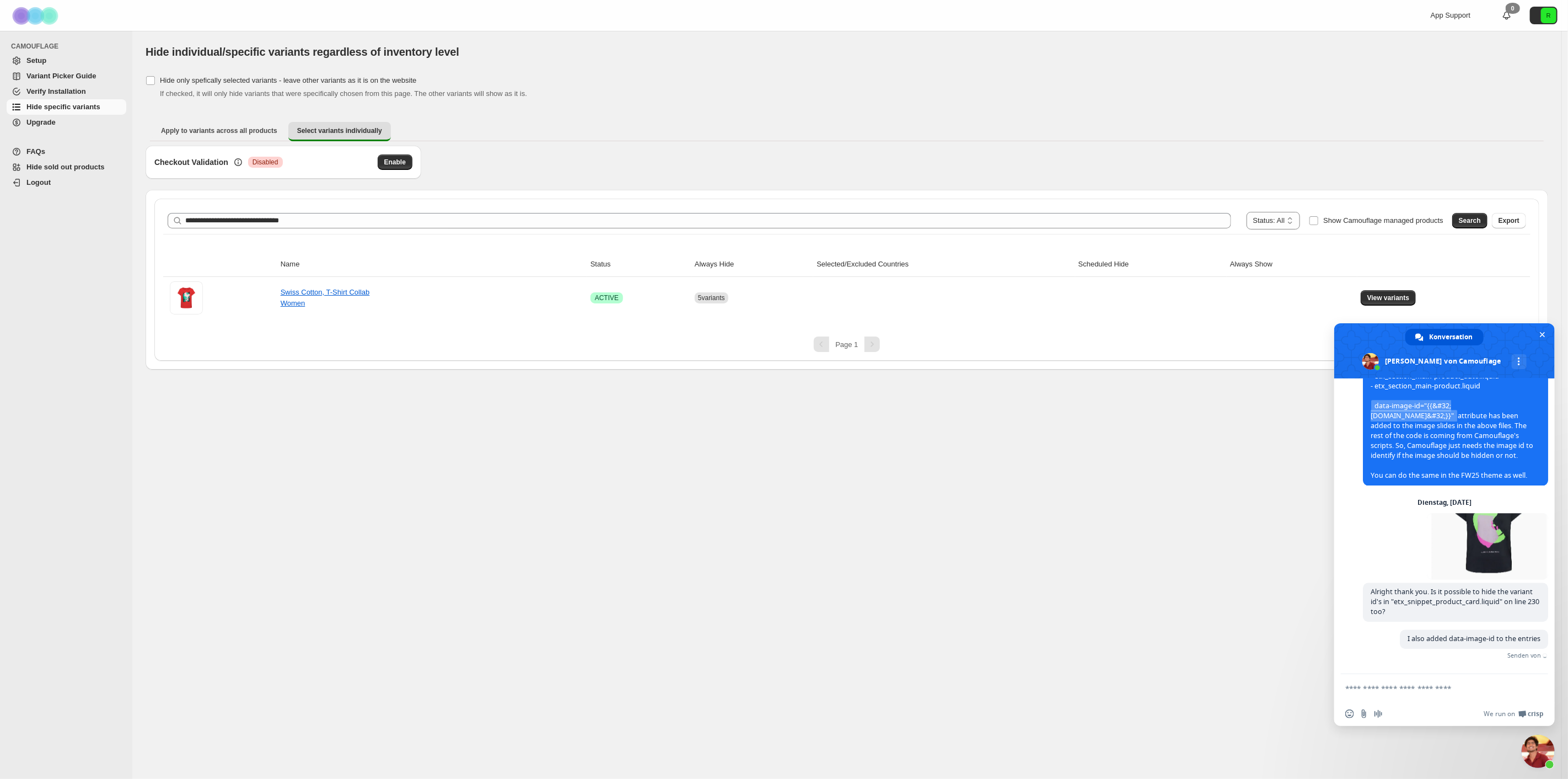
scroll to position [2324, 0]
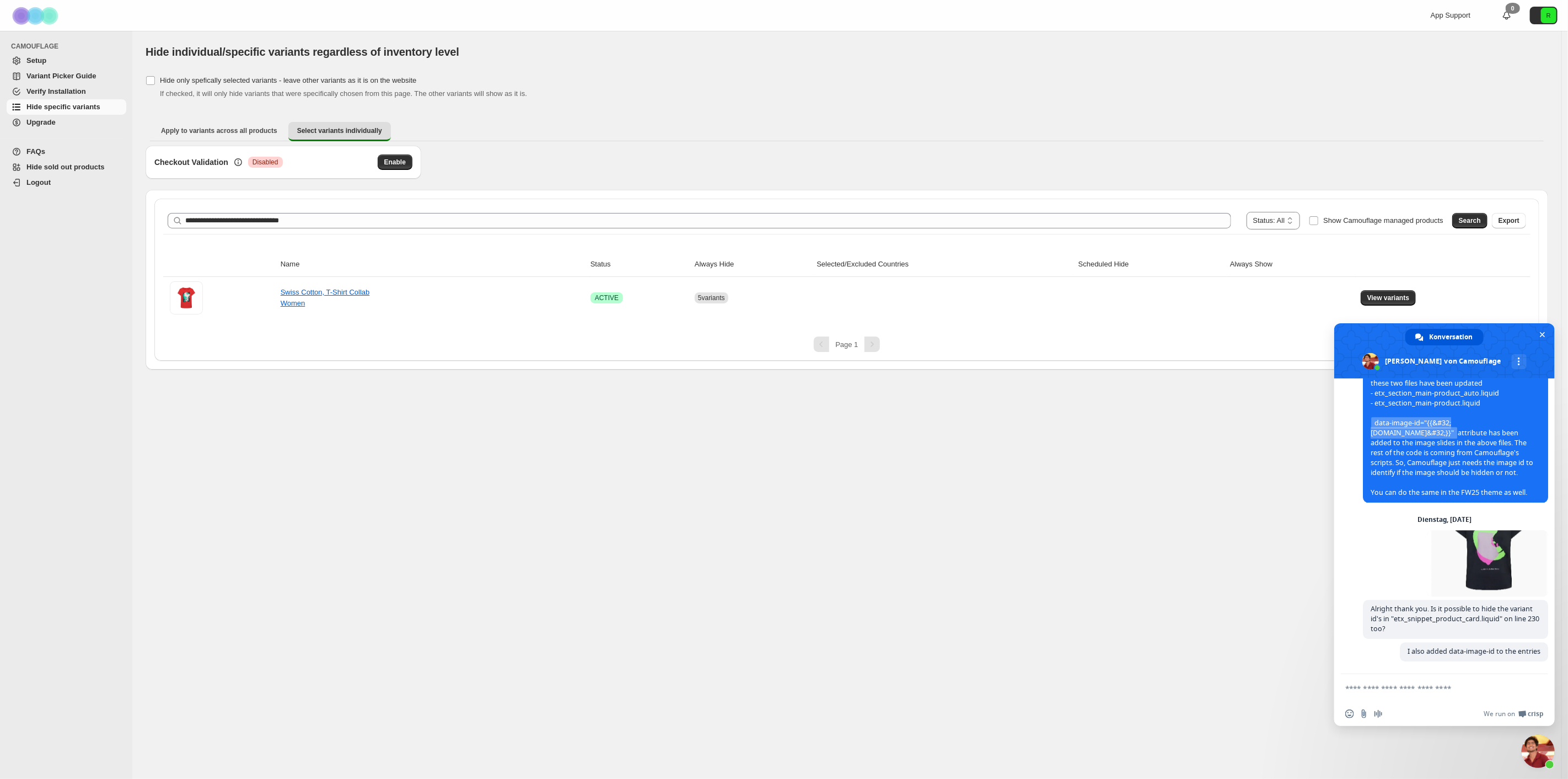
click at [1460, 689] on textarea "Verfassen Sie Ihre Nachricht…" at bounding box center [1432, 688] width 174 height 10
paste textarea "**********"
type textarea "**********"
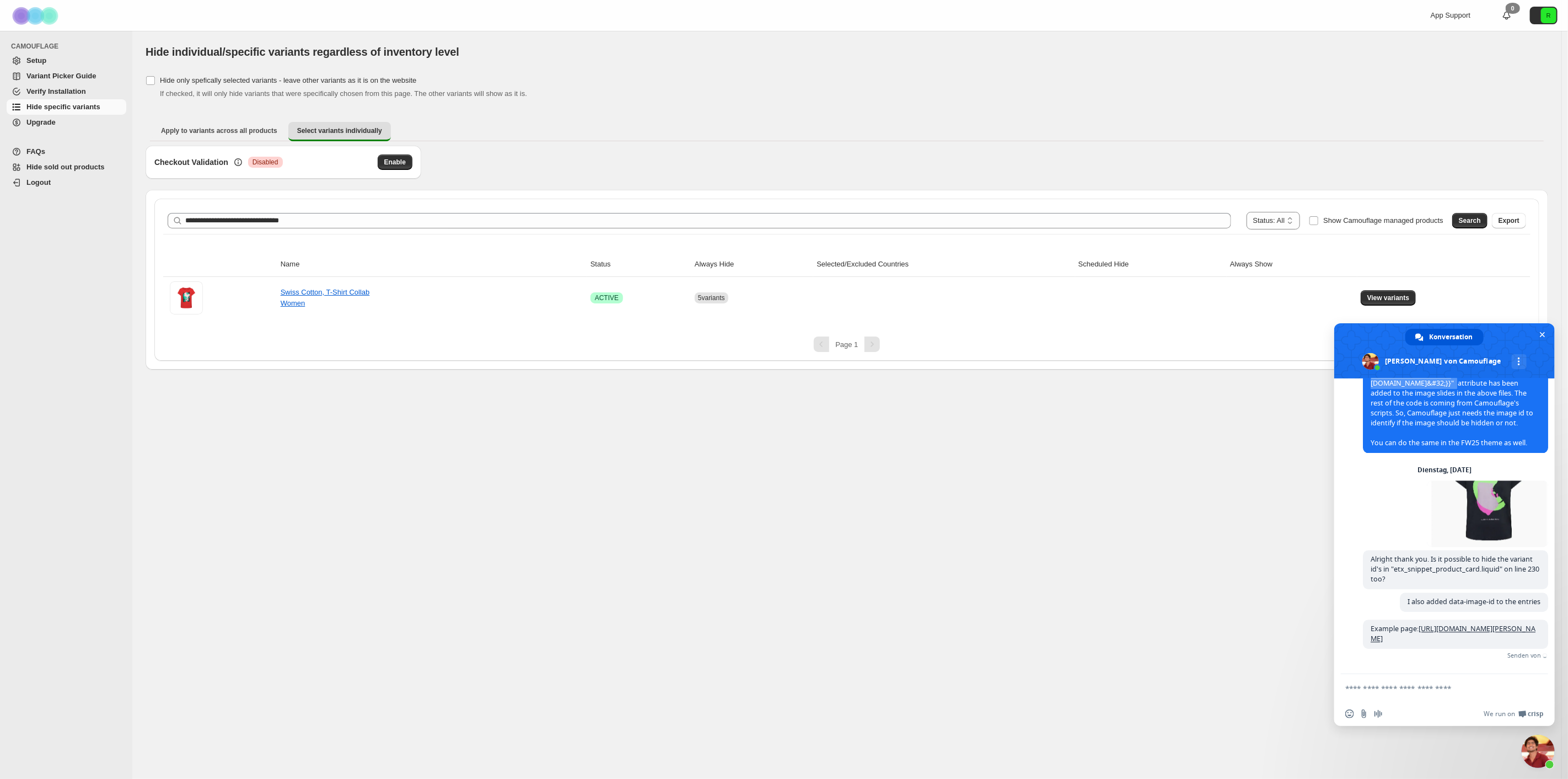
scroll to position [2381, 0]
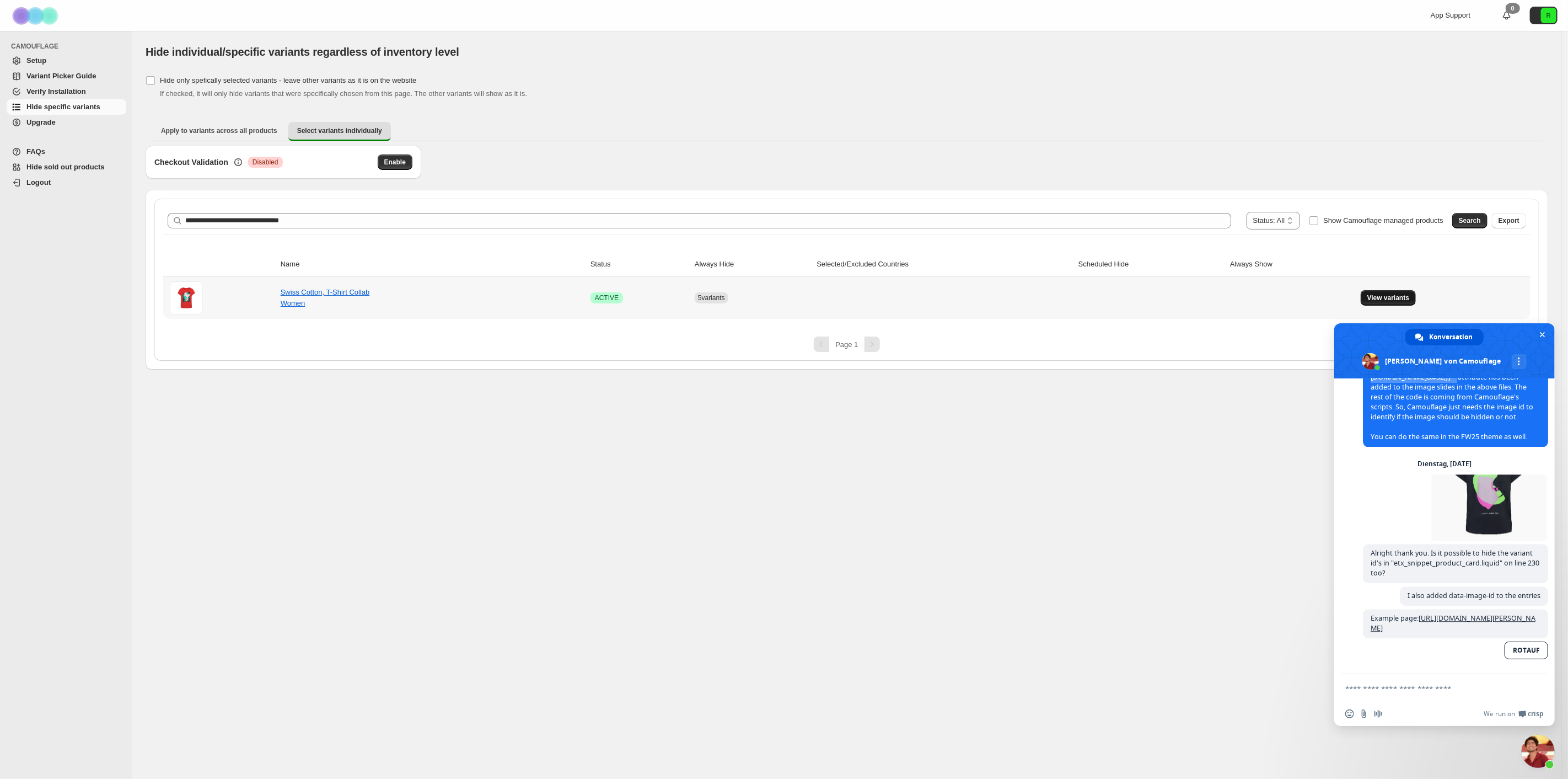
click at [1406, 295] on span "View variants" at bounding box center [1388, 298] width 43 height 9
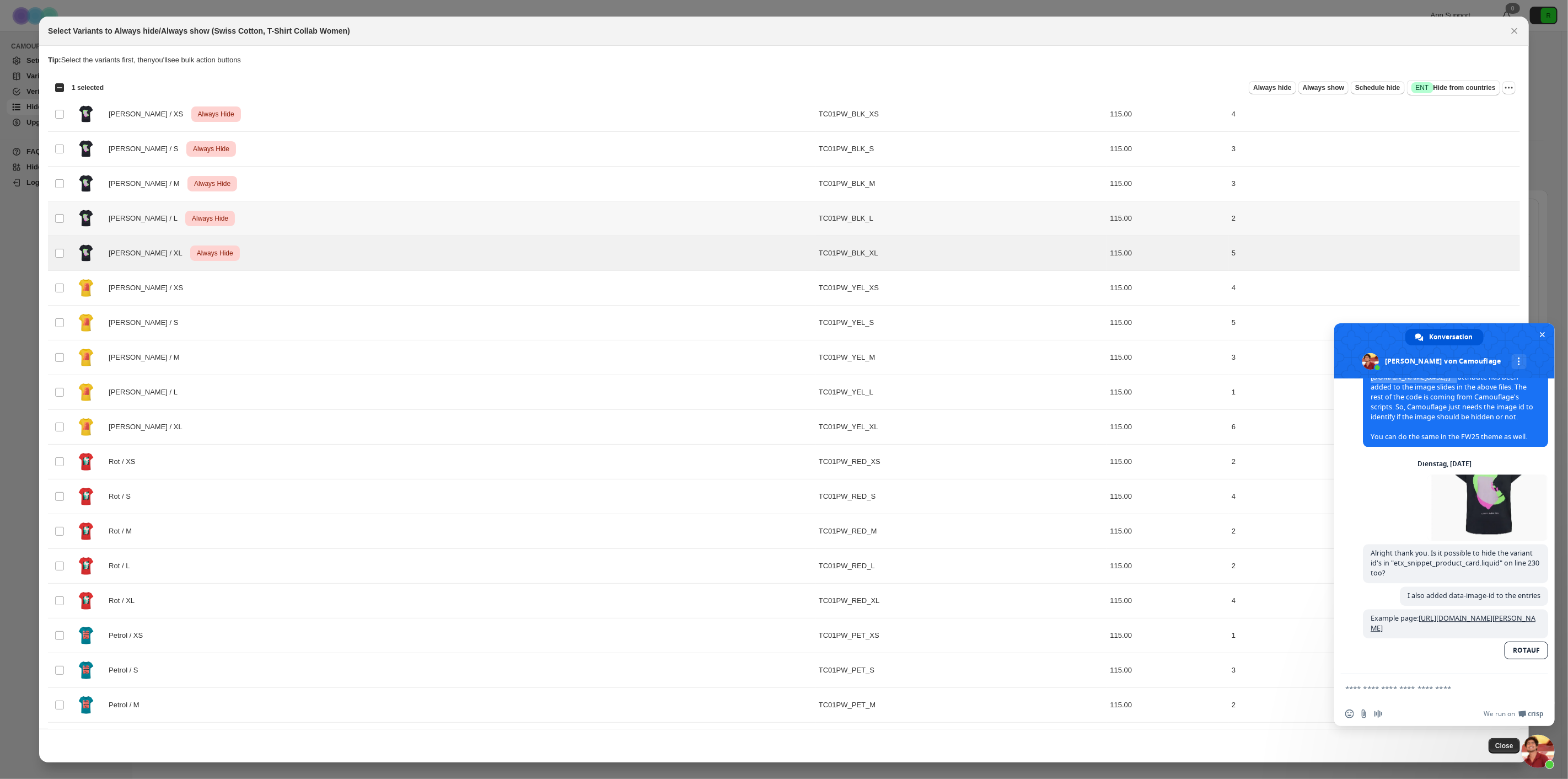
click at [55, 225] on td "Select product variant" at bounding box center [58, 219] width 21 height 35
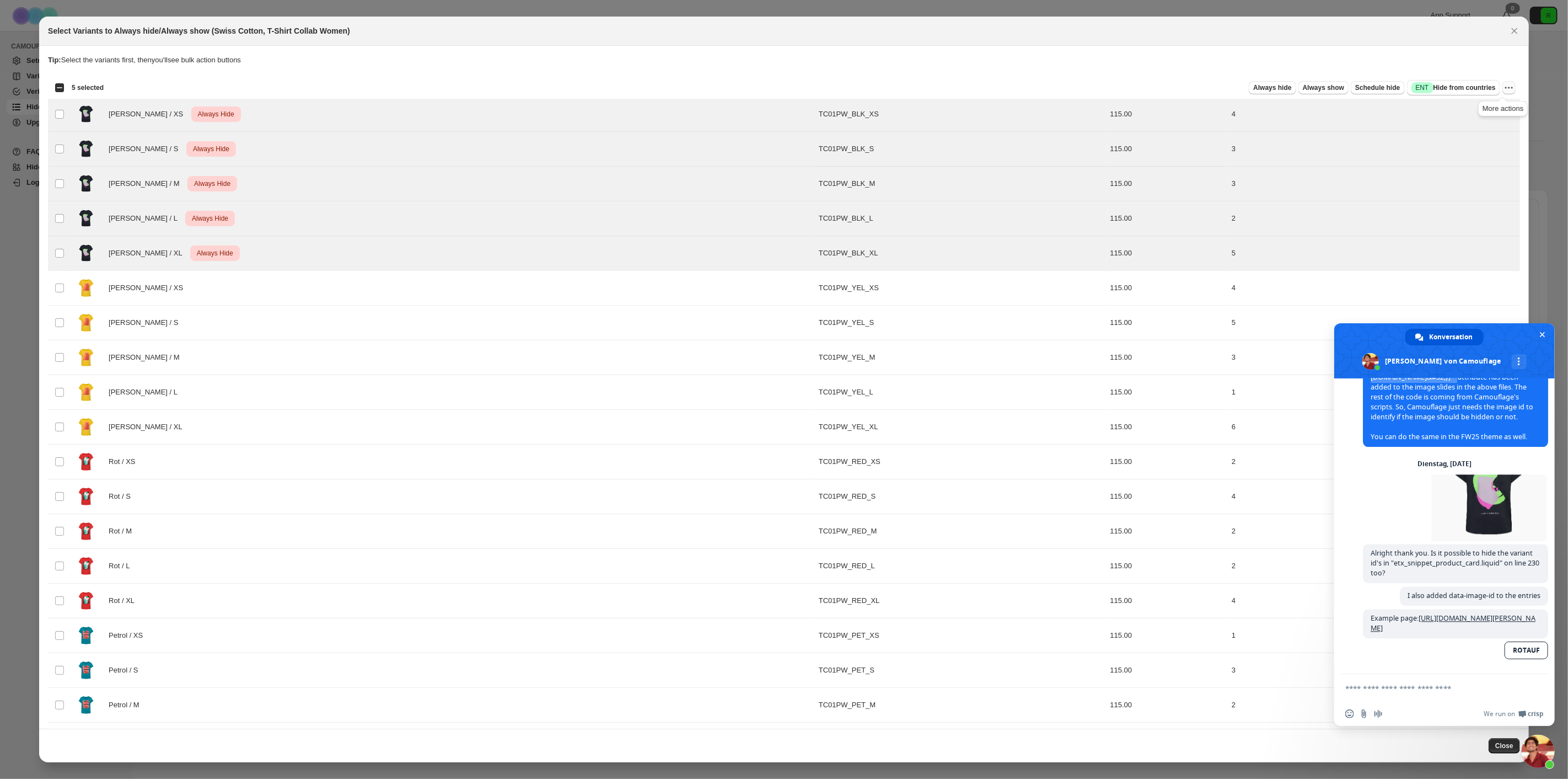
click at [1503, 90] on icon "More actions" at bounding box center [1509, 88] width 11 height 11
click at [1465, 112] on span "Undo always hide" at bounding box center [1451, 110] width 57 height 9
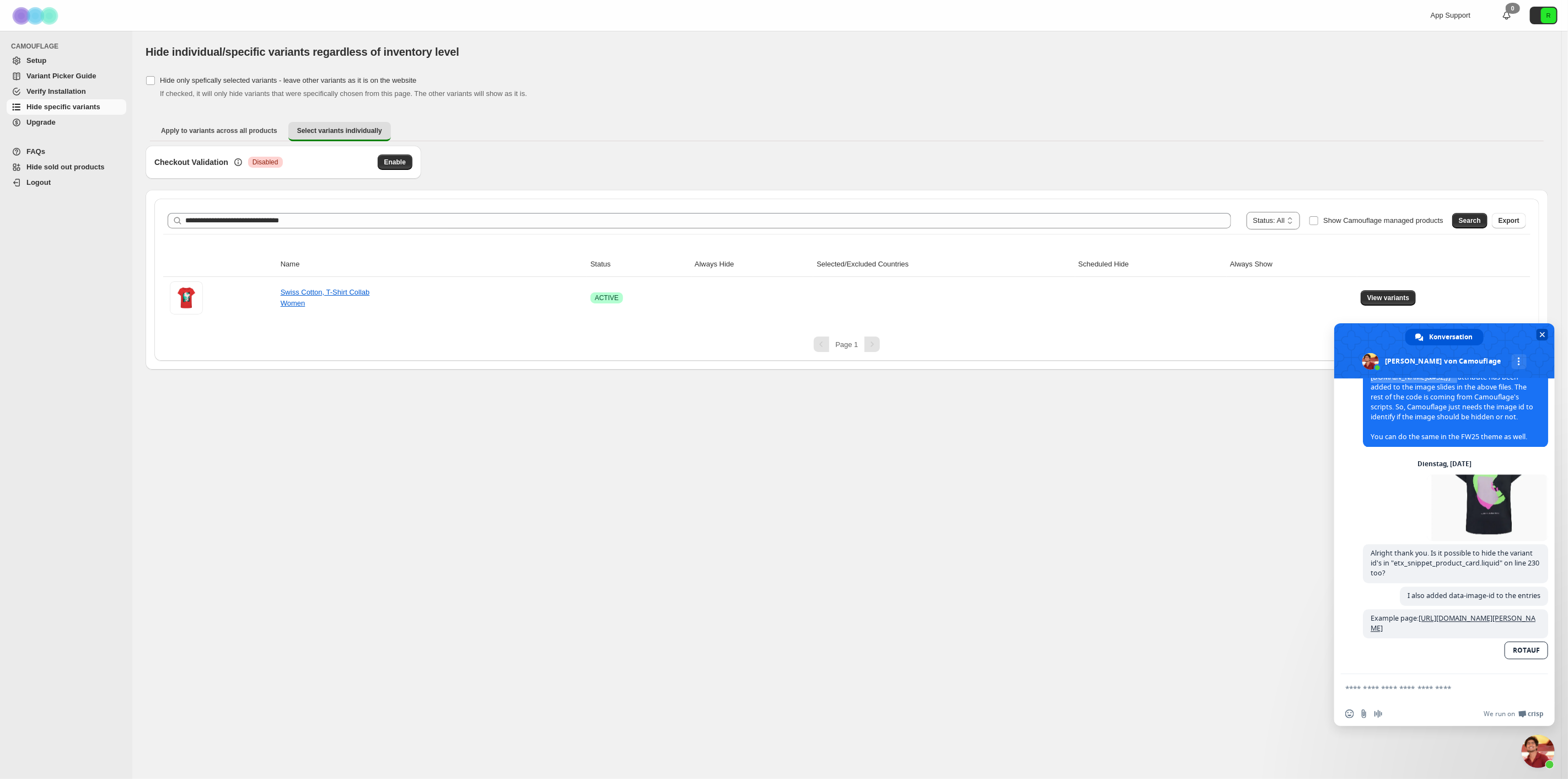
click at [1539, 331] on span "Chat schließen" at bounding box center [1542, 334] width 12 height 12
